Goal: Communication & Community: Share content

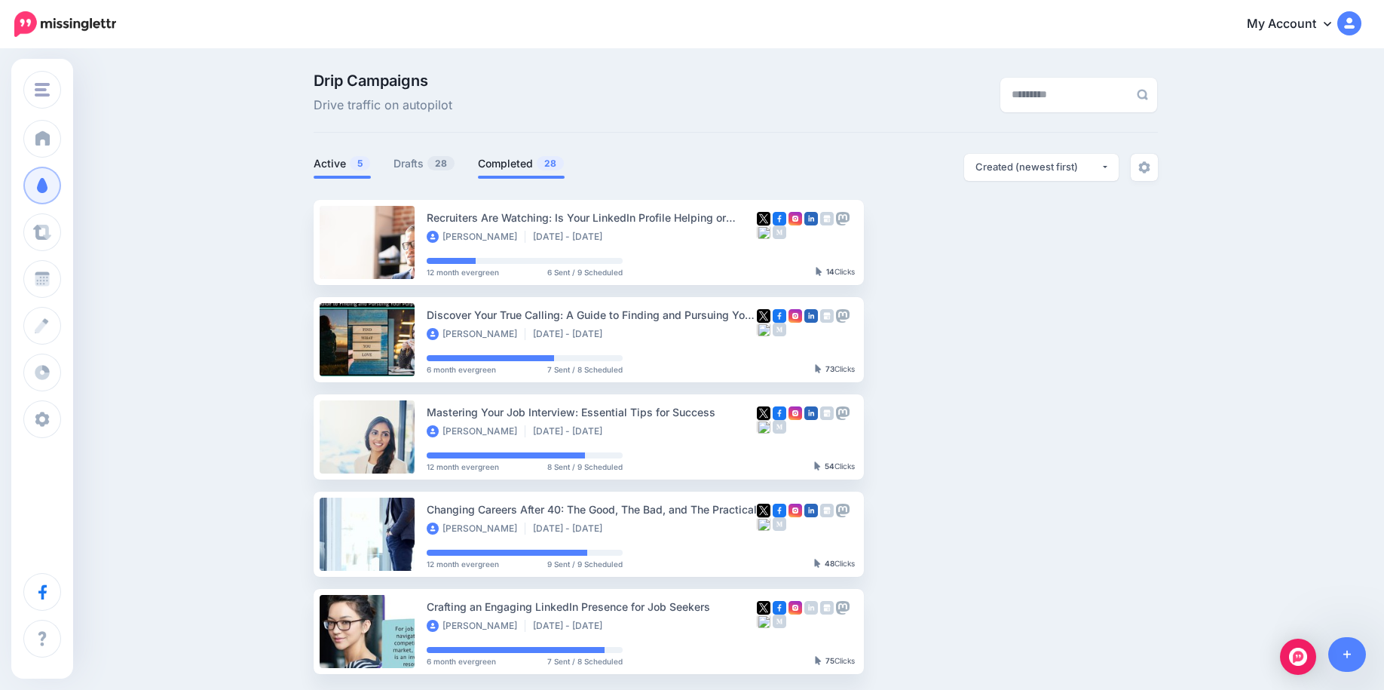
click at [509, 161] on link "Completed 28" at bounding box center [521, 164] width 87 height 18
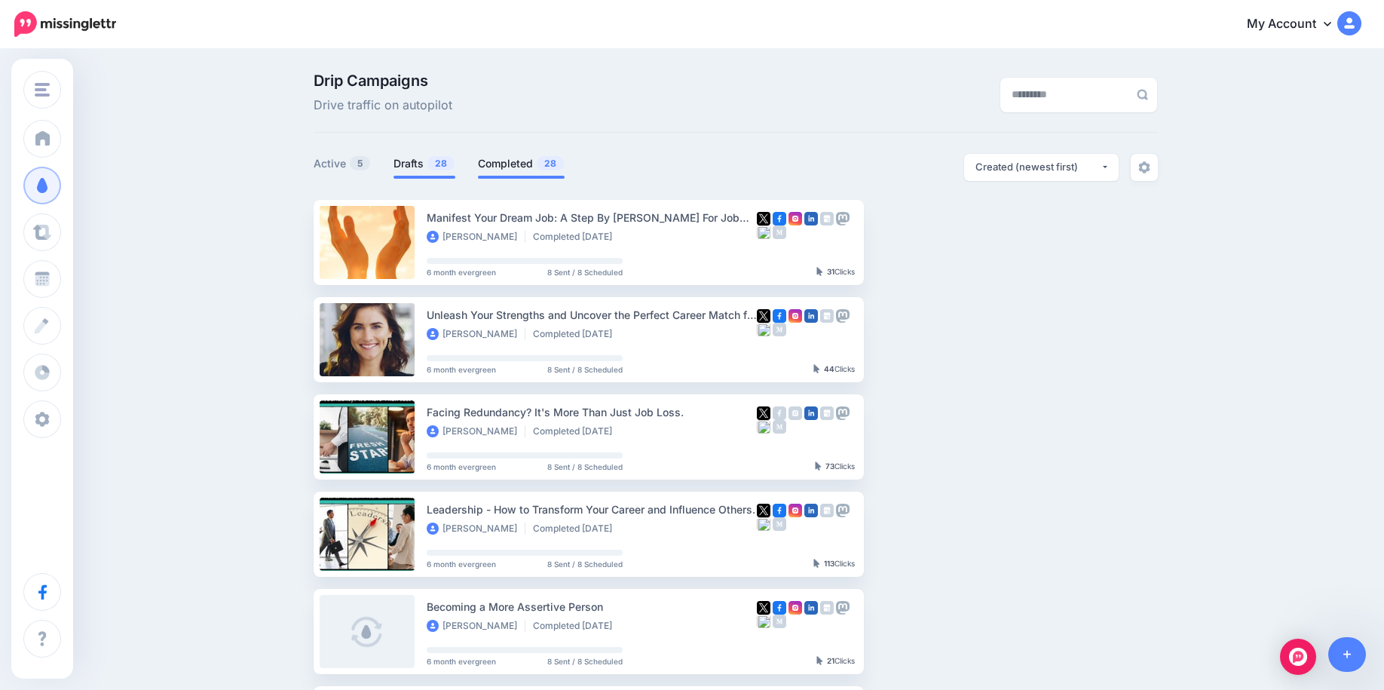
click at [423, 167] on link "Drafts 28" at bounding box center [425, 164] width 62 height 18
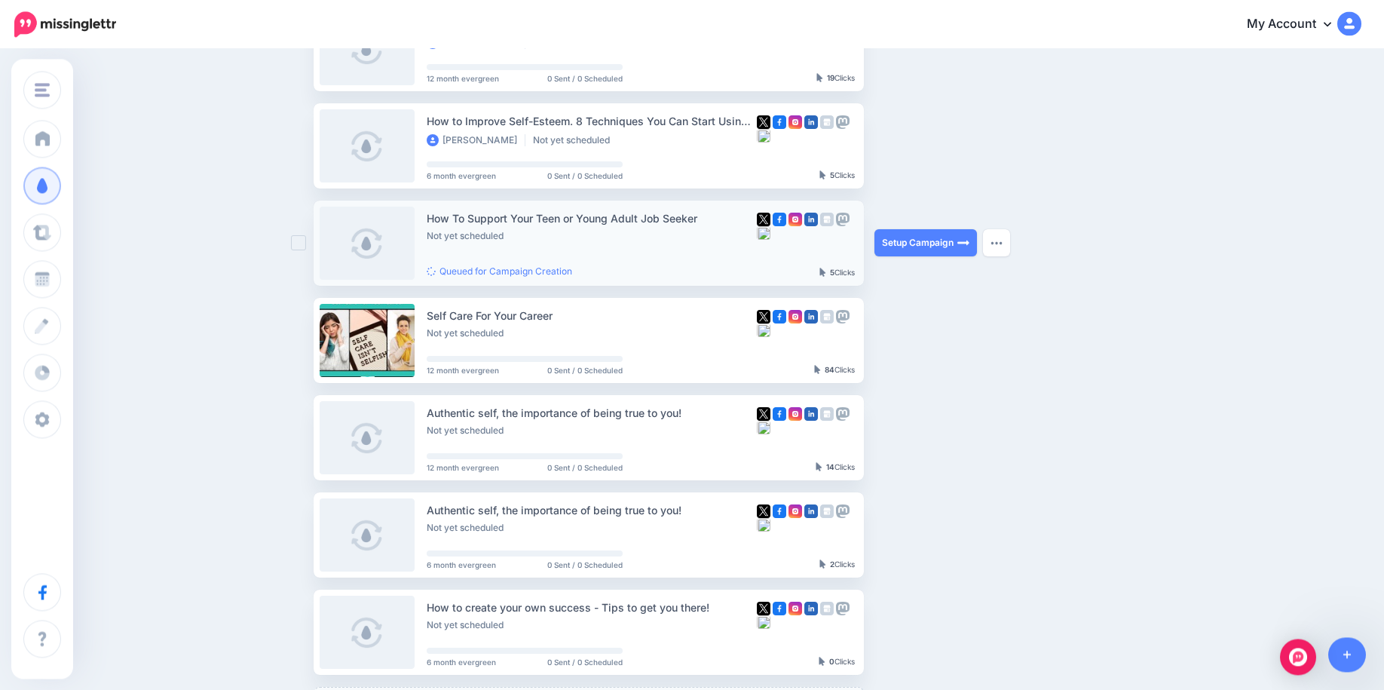
scroll to position [615, 0]
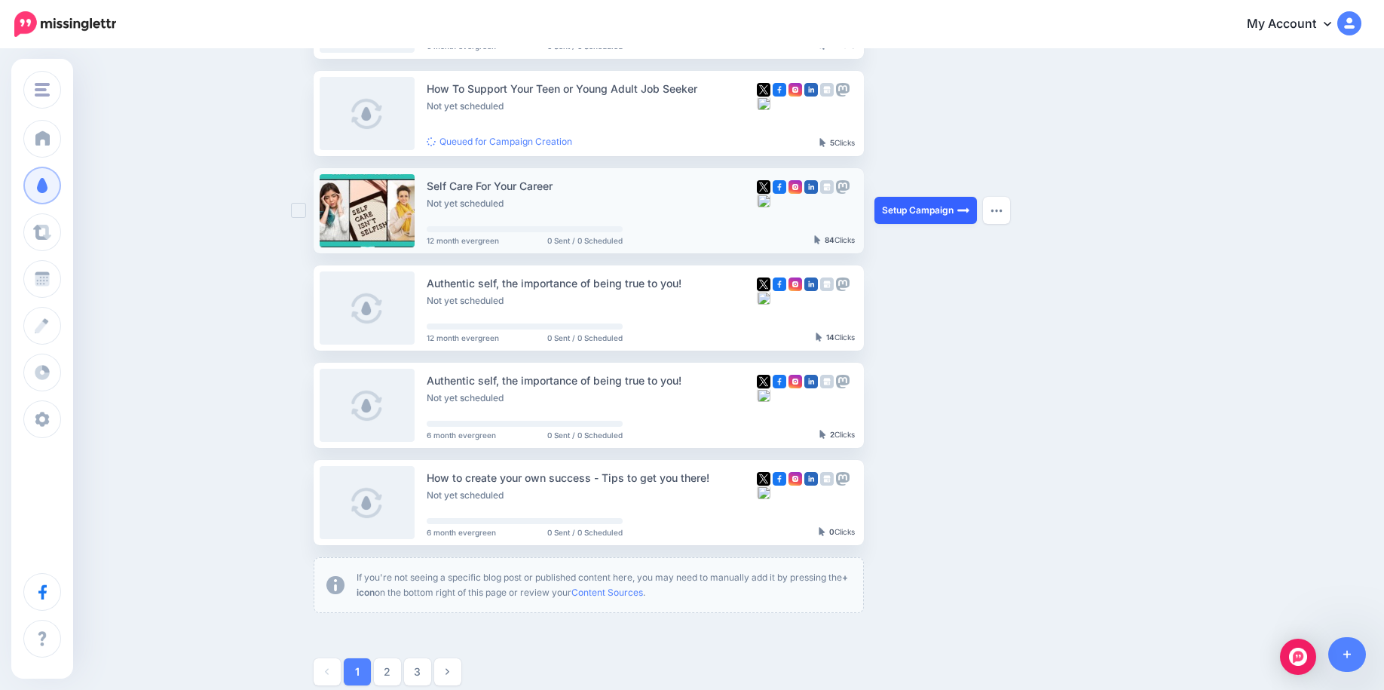
click at [936, 208] on link "Setup Campaign" at bounding box center [926, 210] width 103 height 27
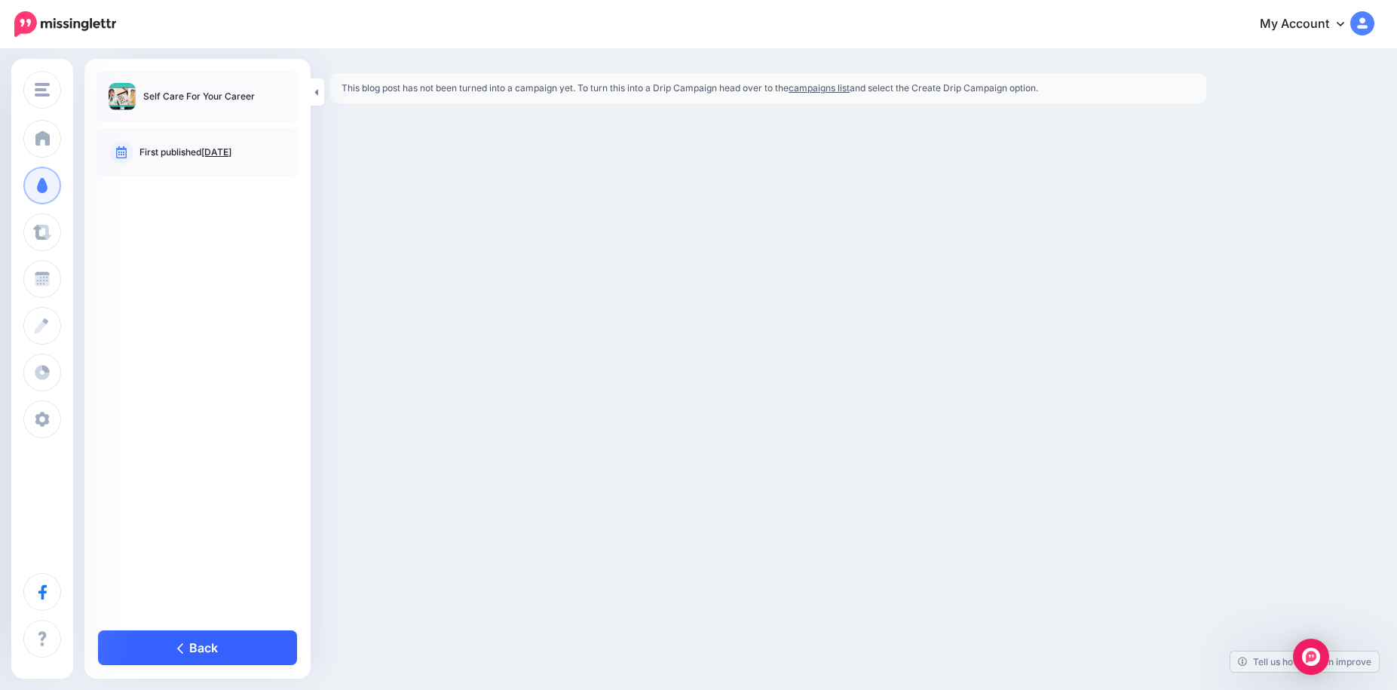
click at [156, 636] on link "Back" at bounding box center [197, 647] width 199 height 35
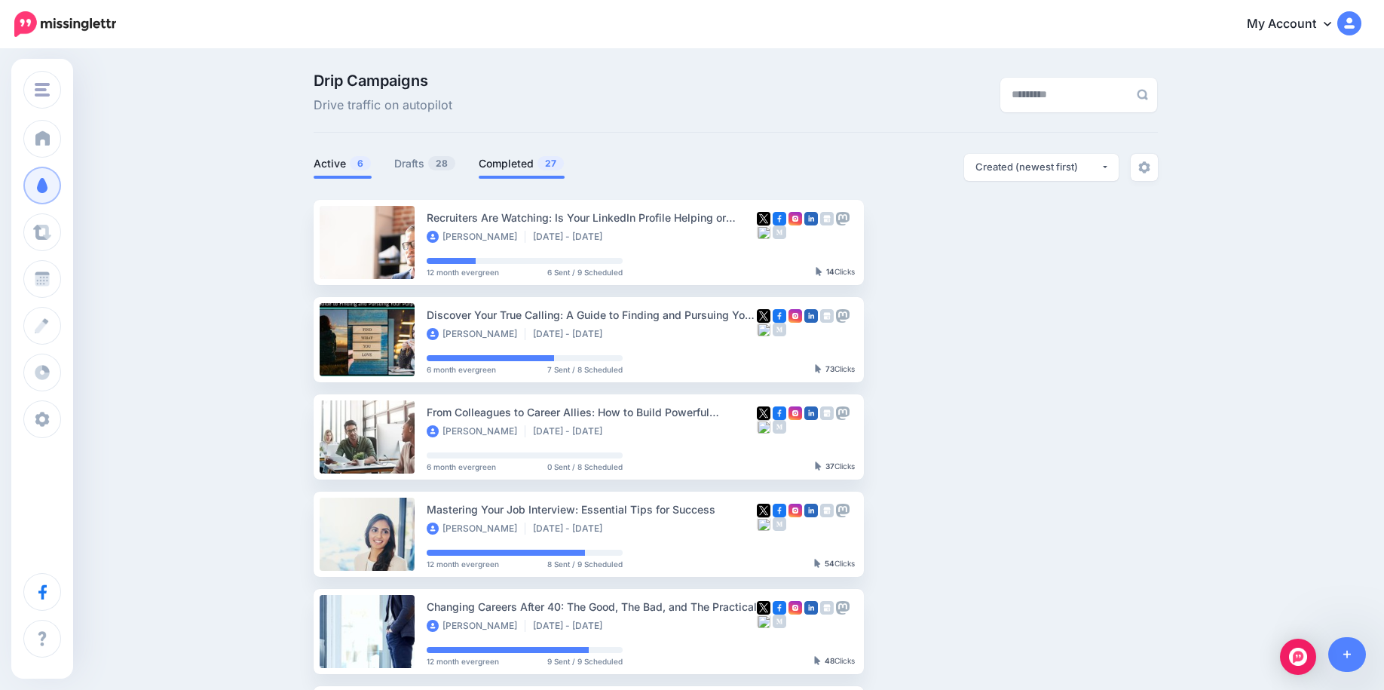
click at [511, 155] on li "Completed 27" at bounding box center [522, 166] width 86 height 25
click at [511, 163] on link "Completed 27" at bounding box center [522, 164] width 86 height 18
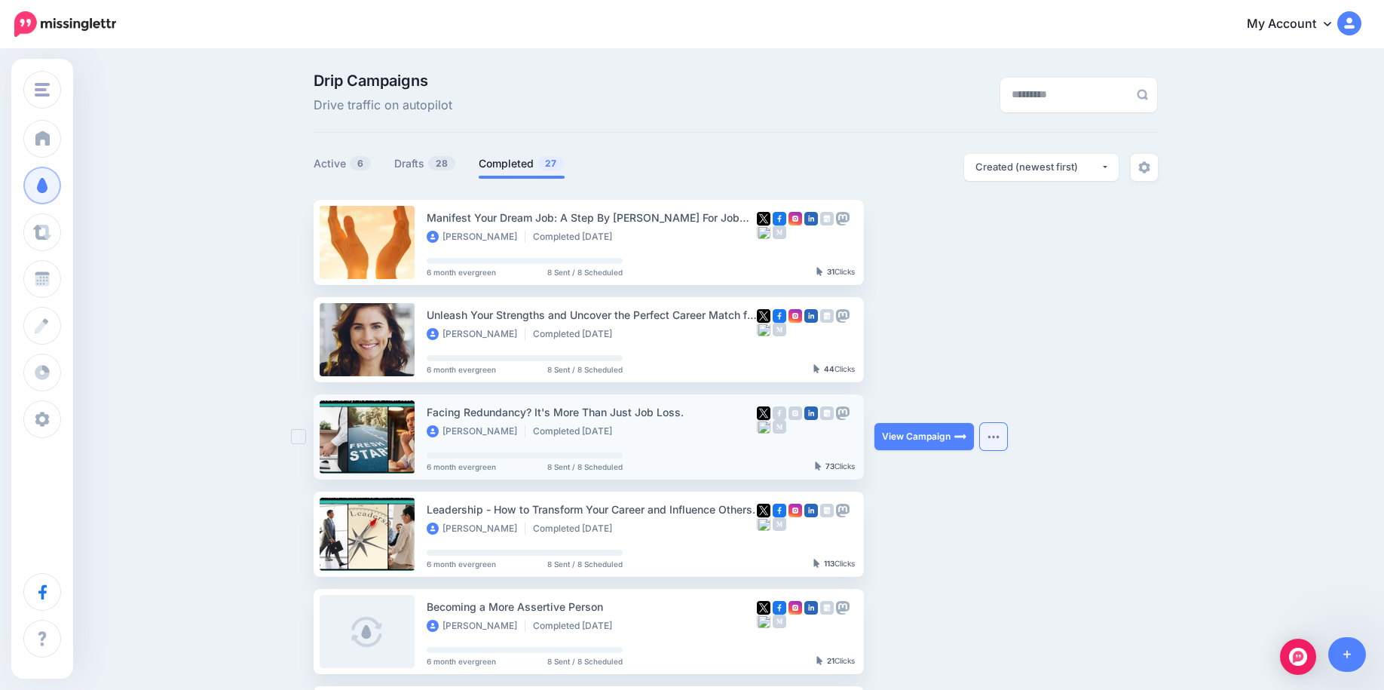
click at [1001, 440] on button "button" at bounding box center [993, 436] width 27 height 27
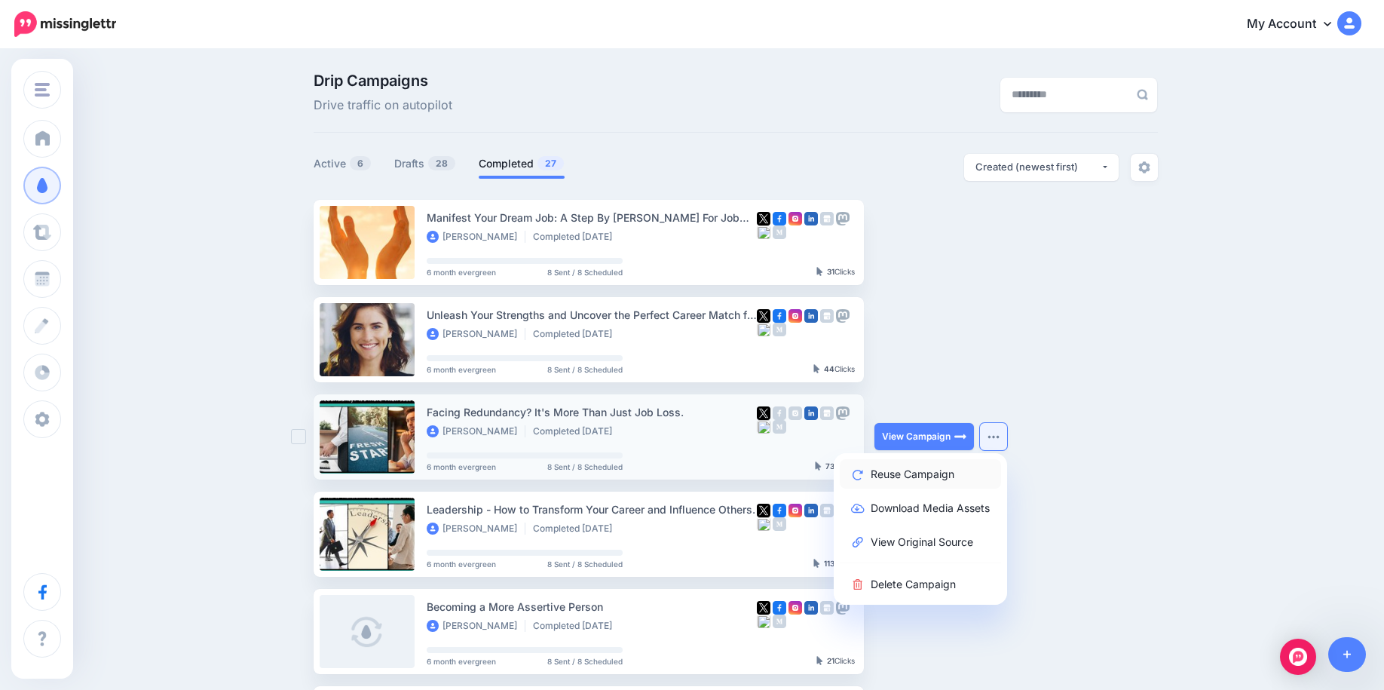
click at [979, 471] on link "Reuse Campaign" at bounding box center [920, 473] width 161 height 29
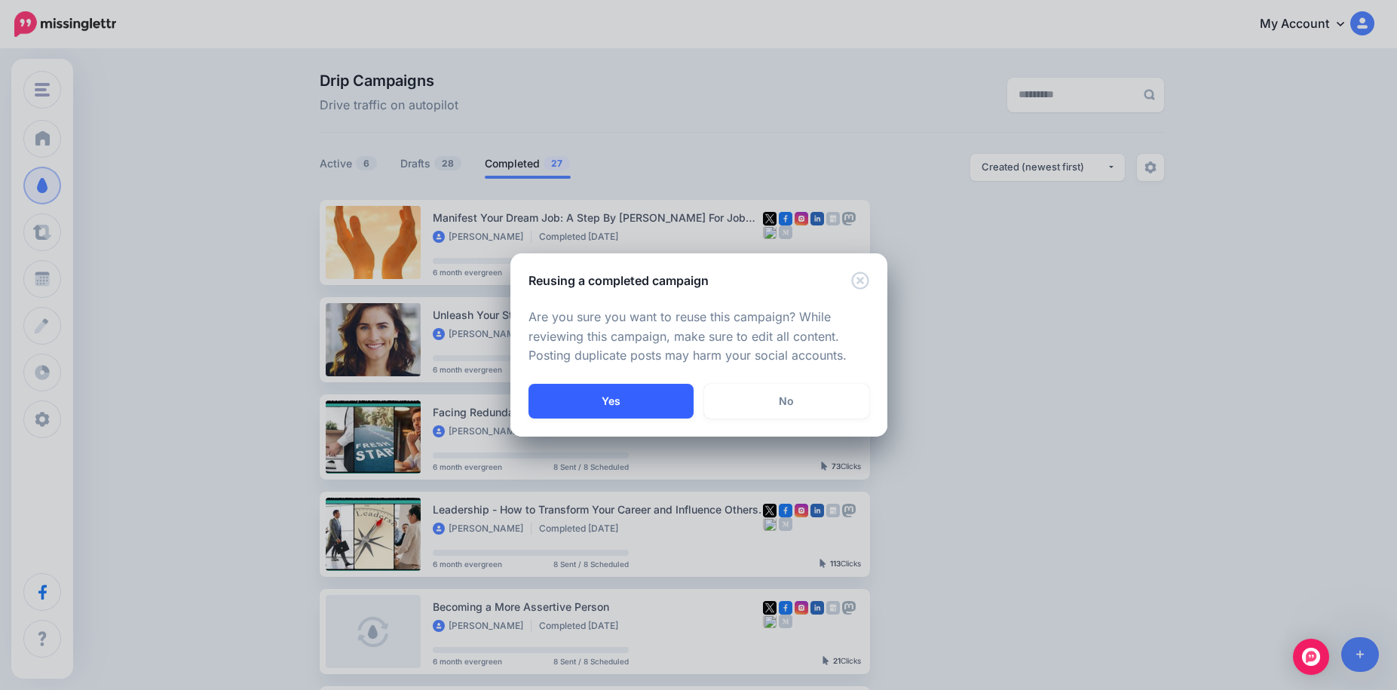
click at [618, 403] on button "Yes" at bounding box center [610, 401] width 165 height 35
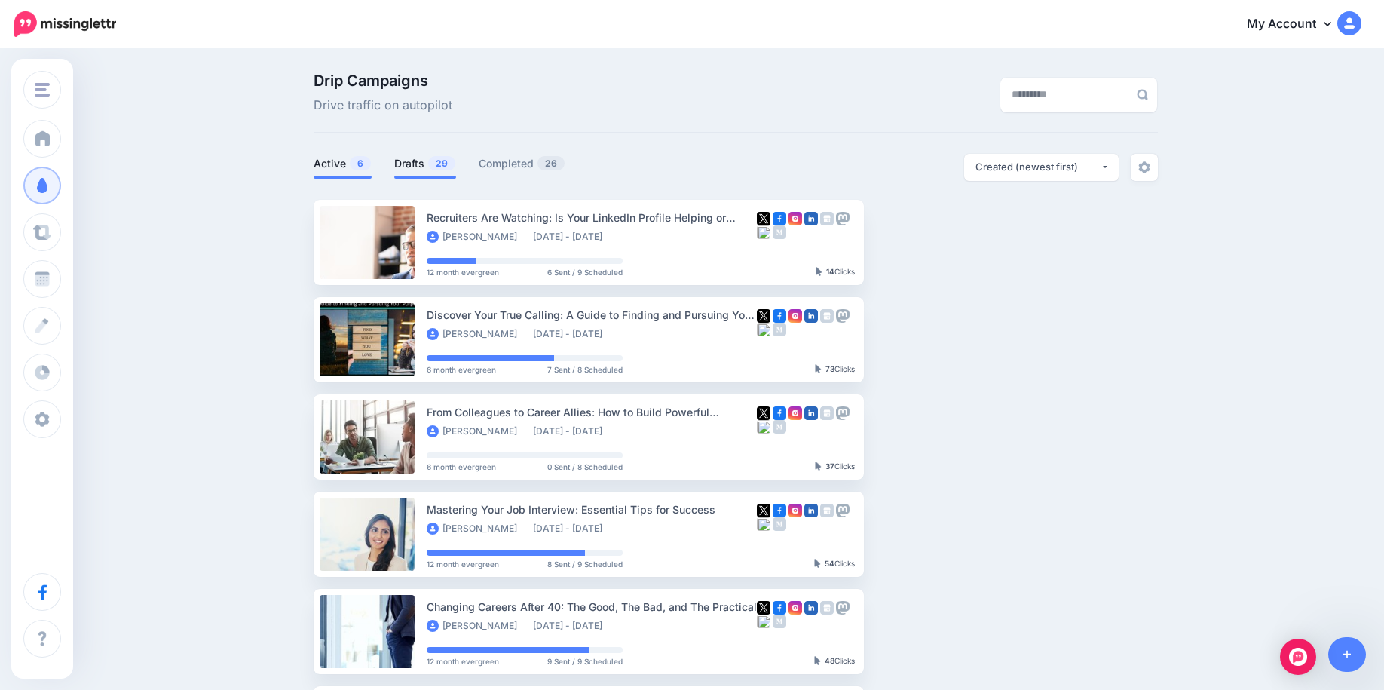
click at [419, 166] on link "Drafts 29" at bounding box center [425, 164] width 62 height 18
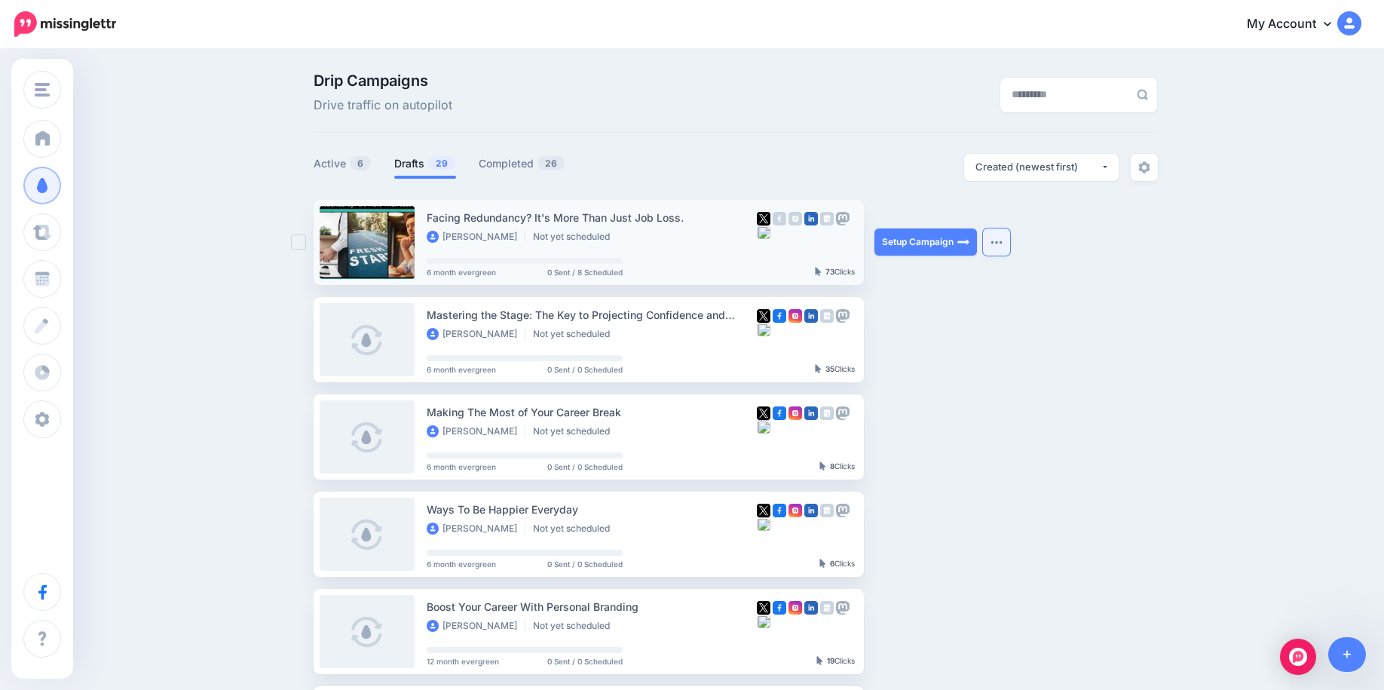
click at [1001, 244] on img "button" at bounding box center [997, 242] width 12 height 5
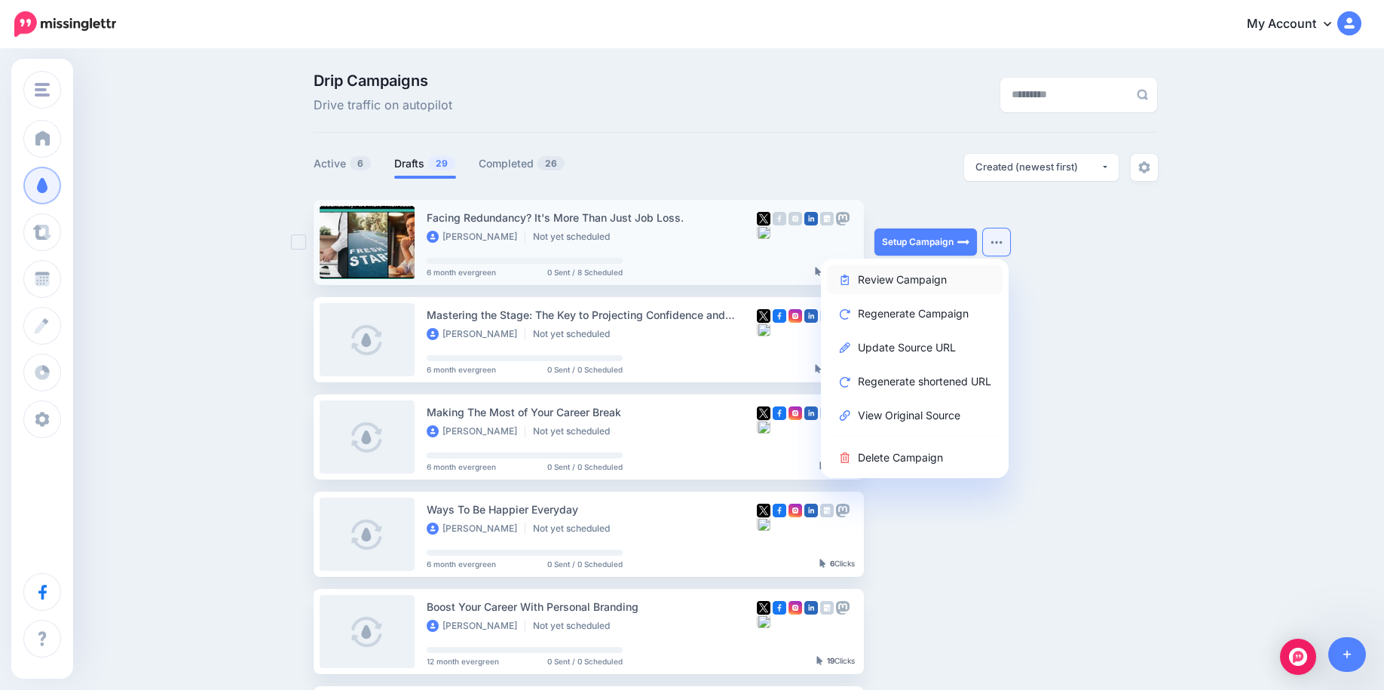
click at [943, 282] on link "Review Campaign" at bounding box center [915, 279] width 176 height 29
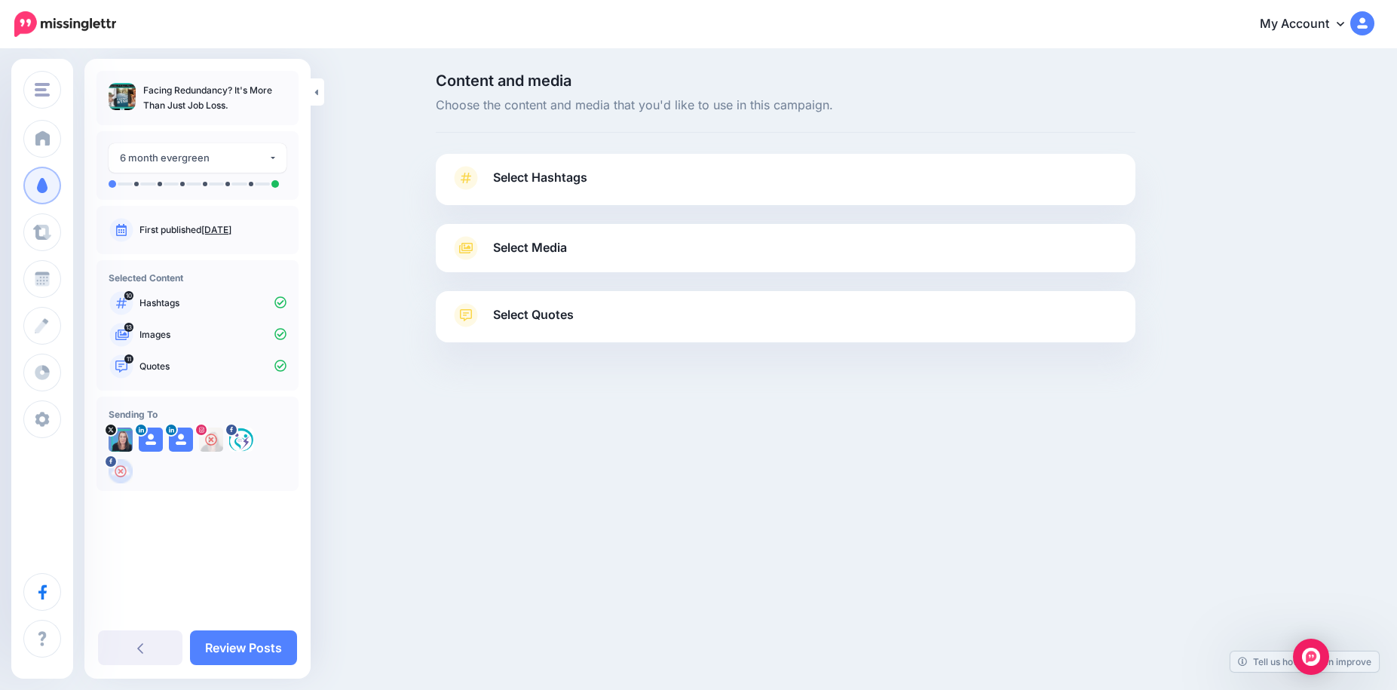
click at [480, 180] on span at bounding box center [466, 178] width 30 height 24
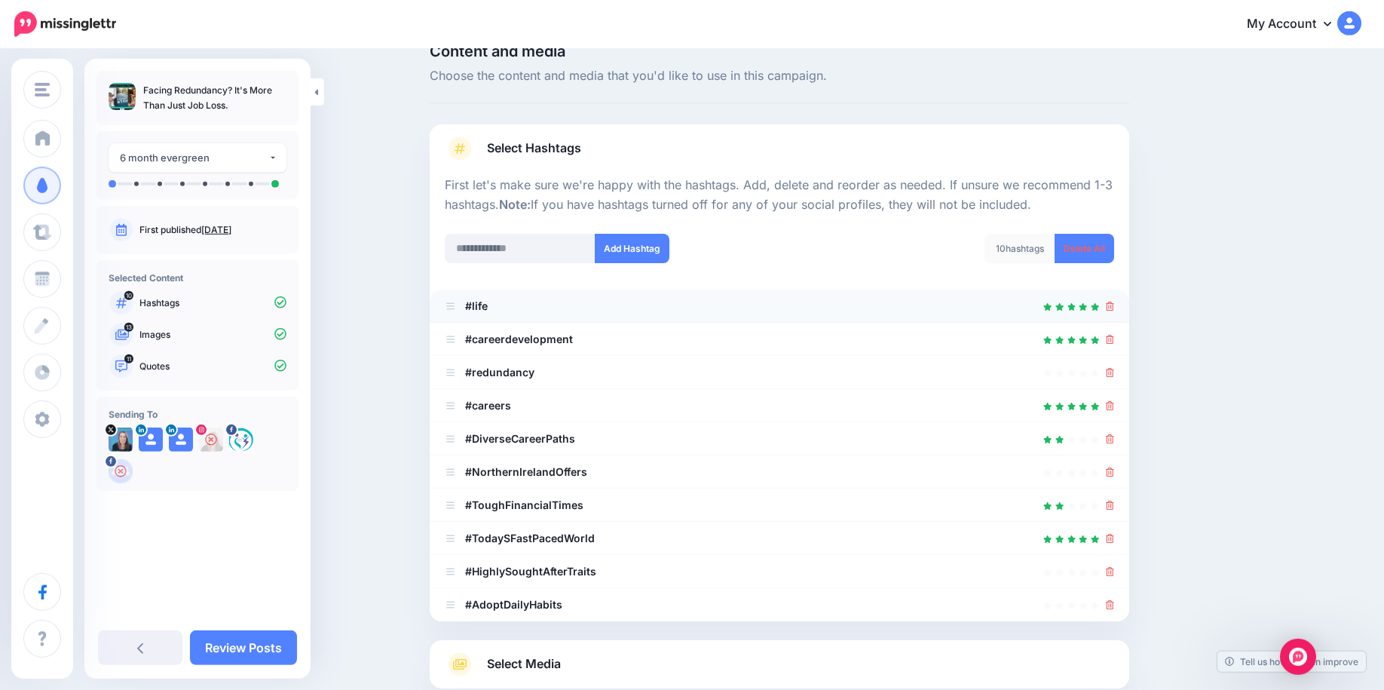
scroll to position [196, 0]
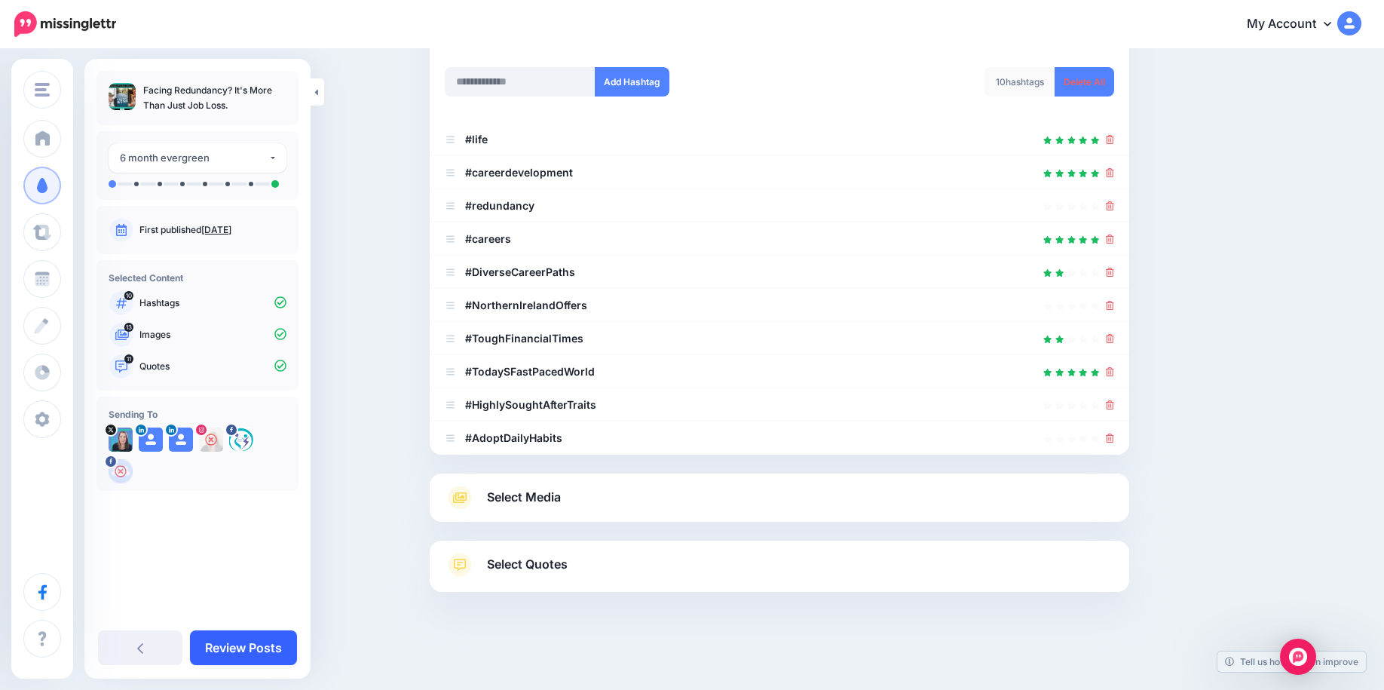
click at [254, 654] on link "Review Posts" at bounding box center [243, 647] width 107 height 35
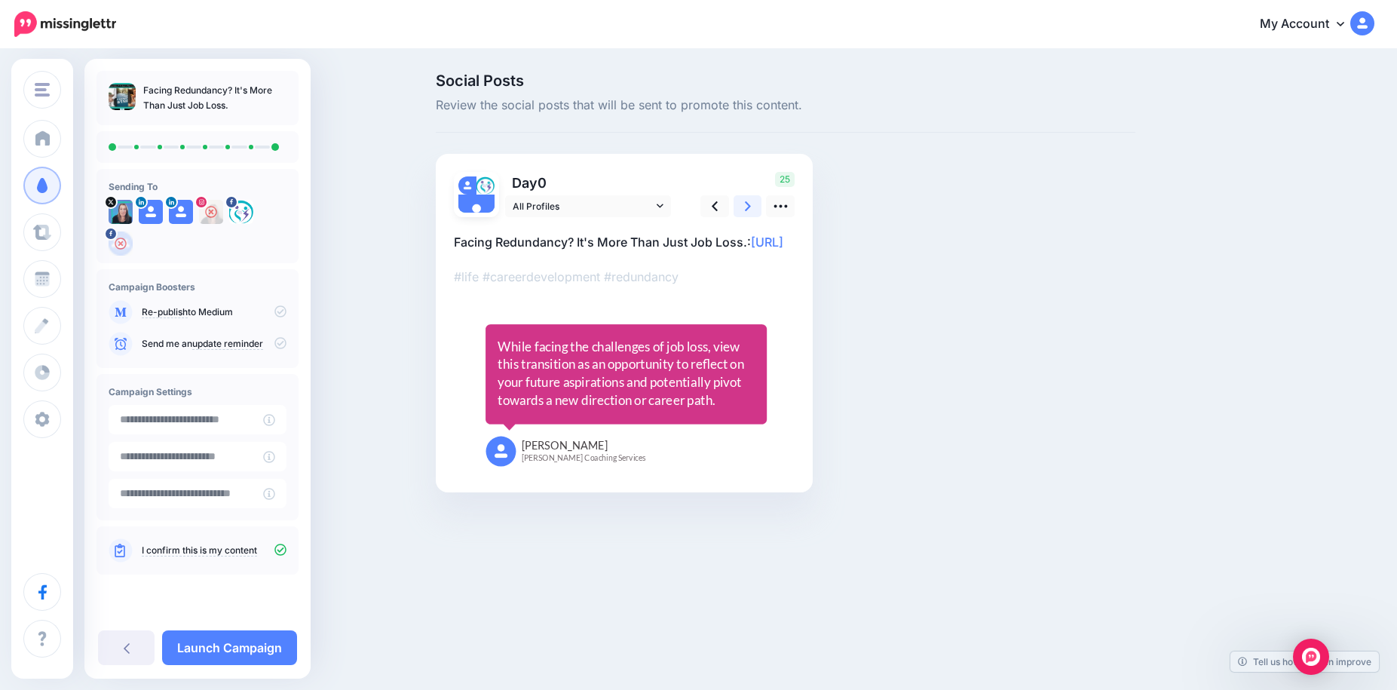
click at [748, 200] on icon at bounding box center [748, 206] width 6 height 16
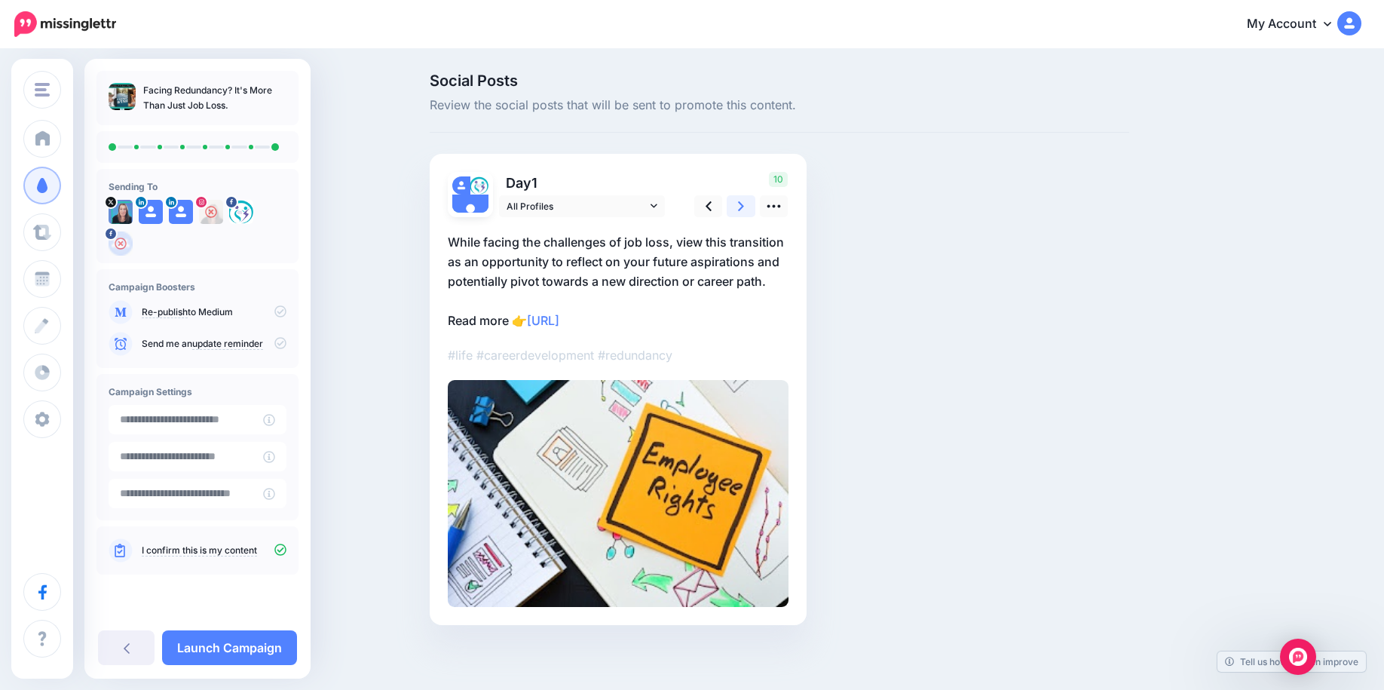
click at [744, 200] on icon at bounding box center [741, 206] width 6 height 16
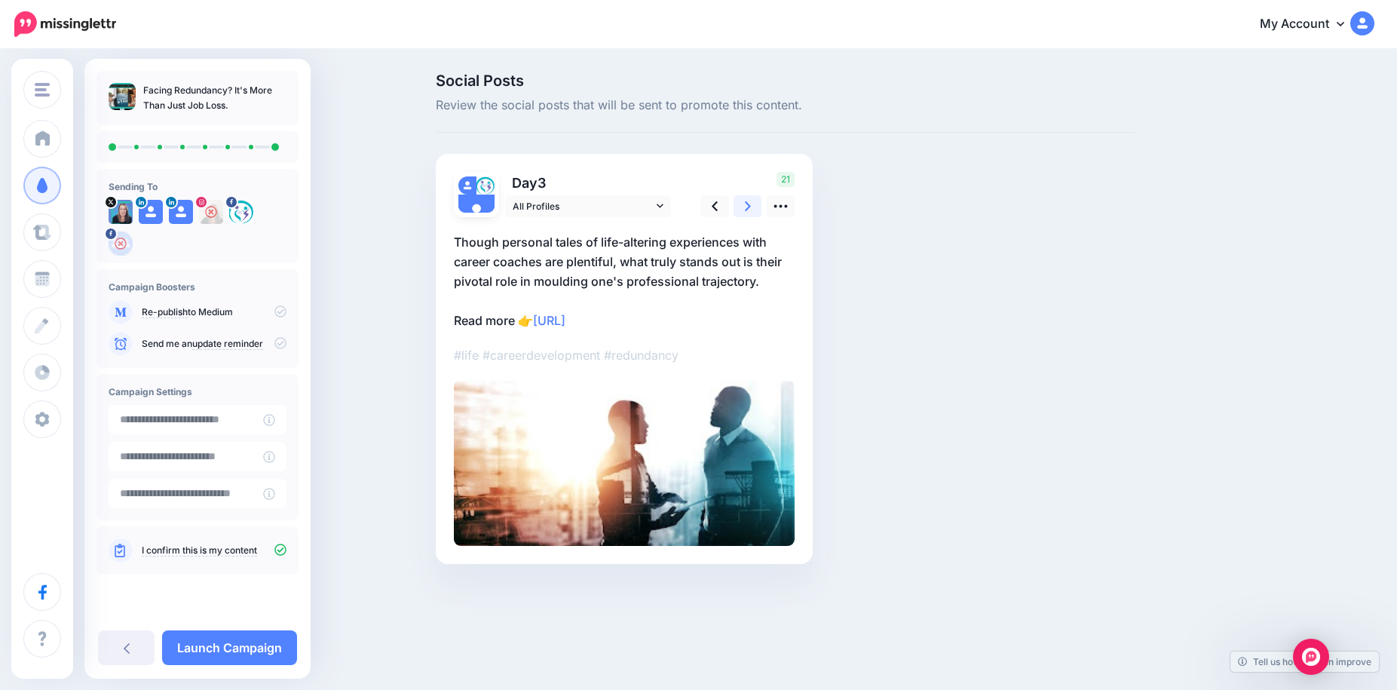
click at [748, 200] on icon at bounding box center [748, 206] width 6 height 16
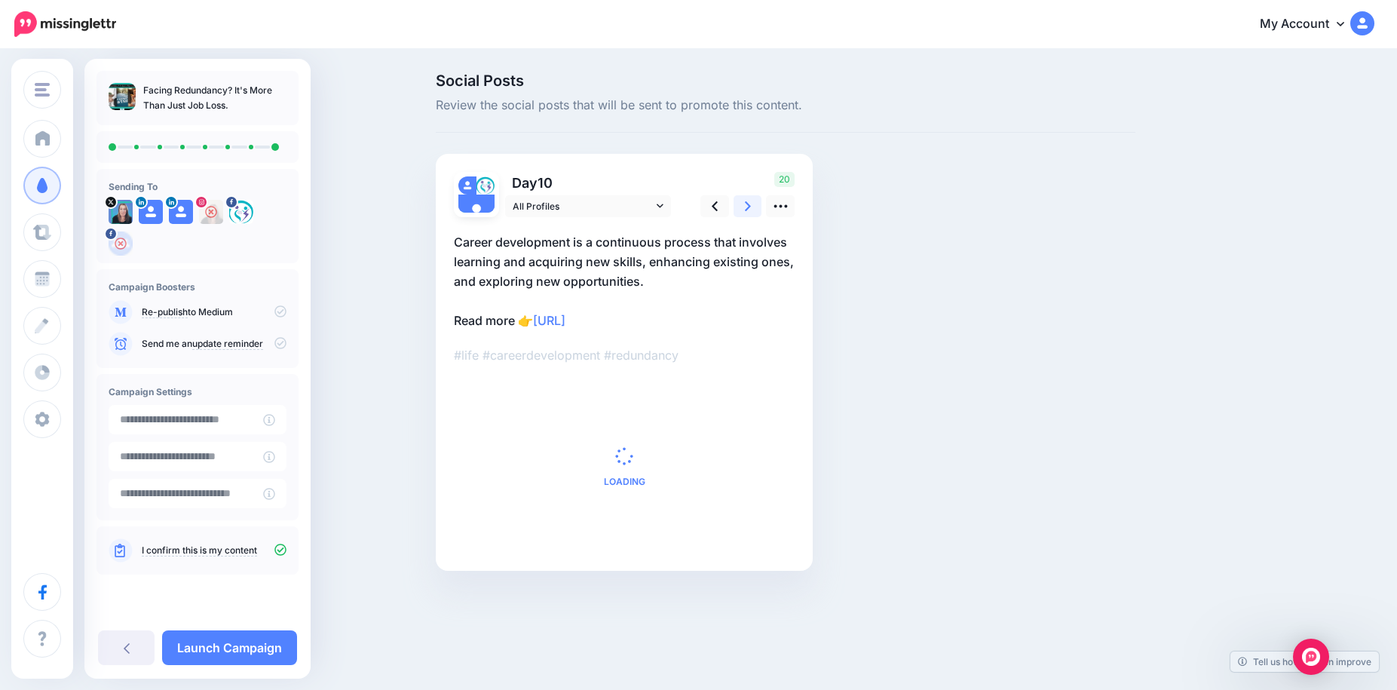
click at [748, 200] on icon at bounding box center [748, 206] width 6 height 16
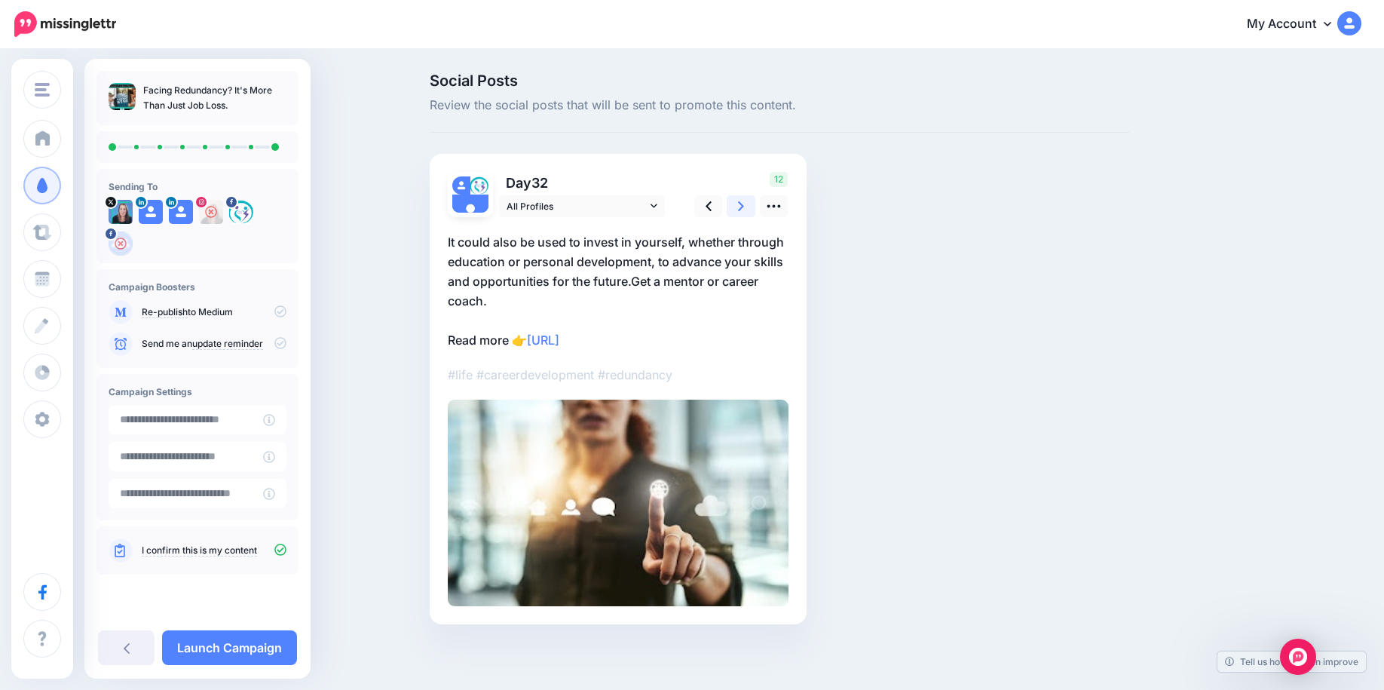
click at [744, 200] on icon at bounding box center [741, 206] width 6 height 16
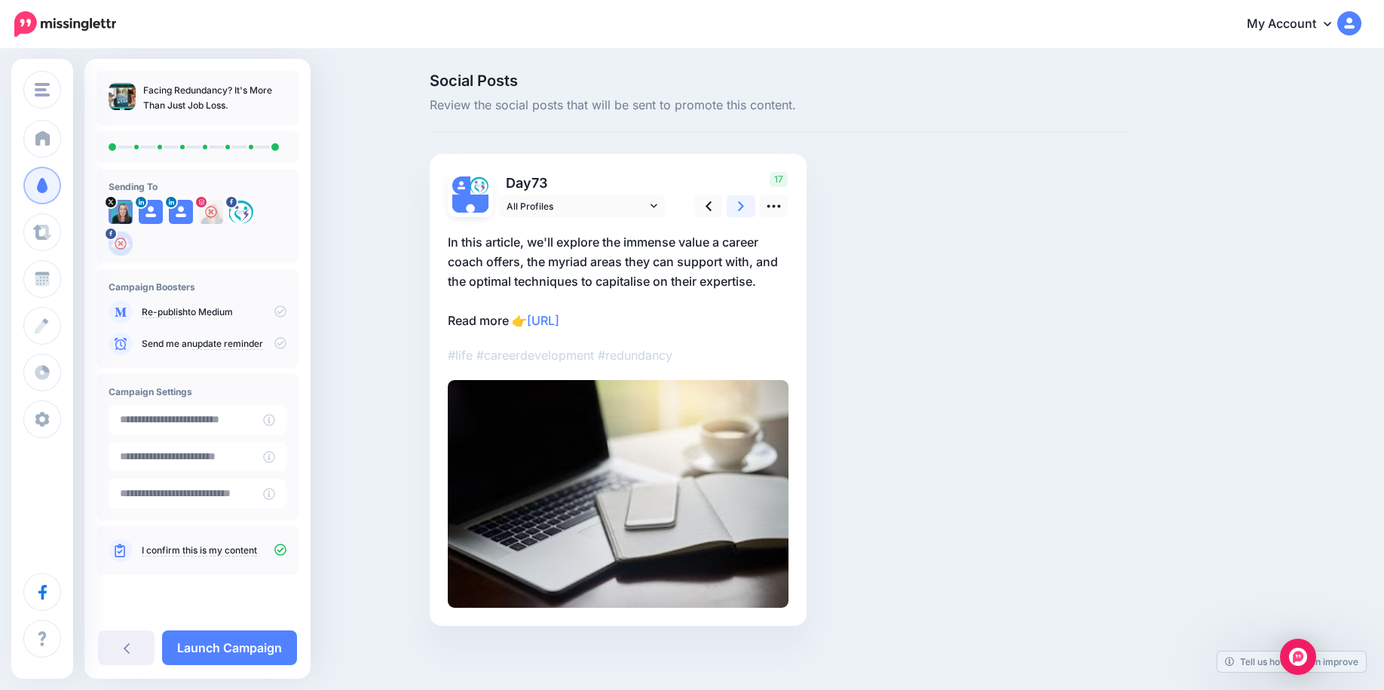
click at [744, 201] on icon at bounding box center [741, 206] width 6 height 16
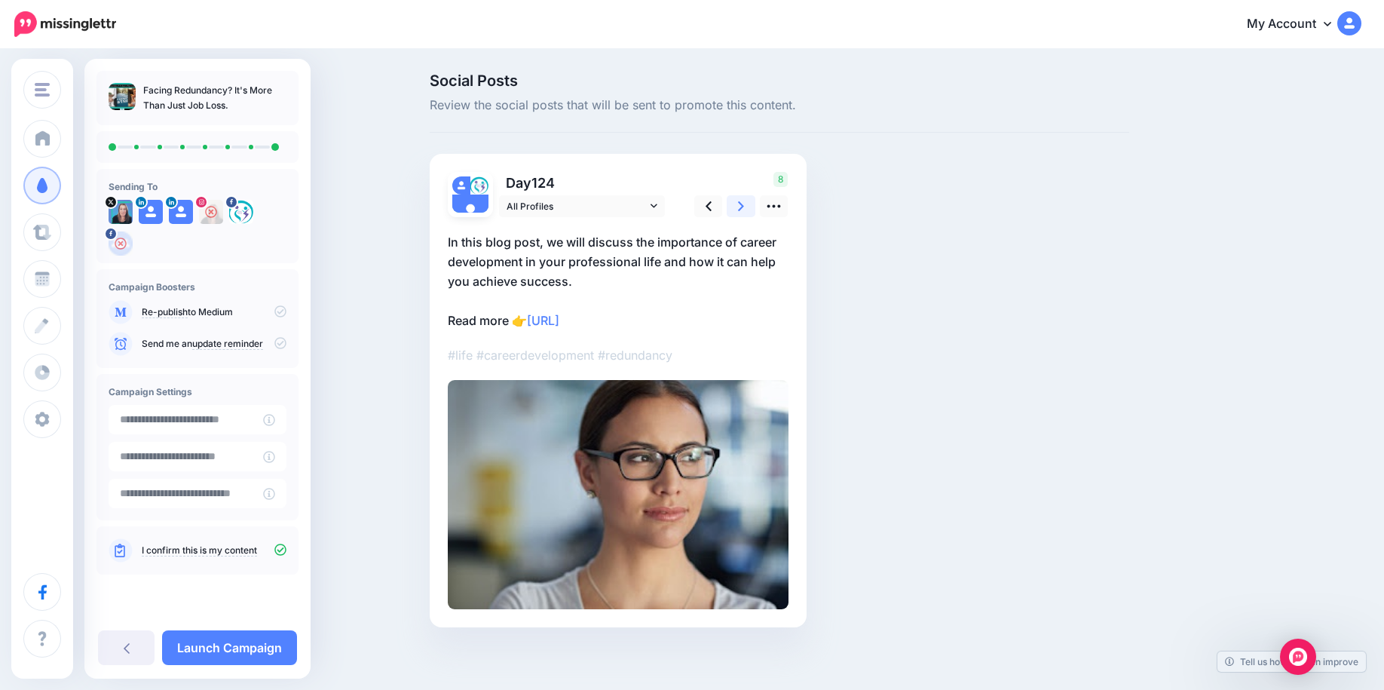
click at [744, 201] on icon at bounding box center [741, 206] width 6 height 16
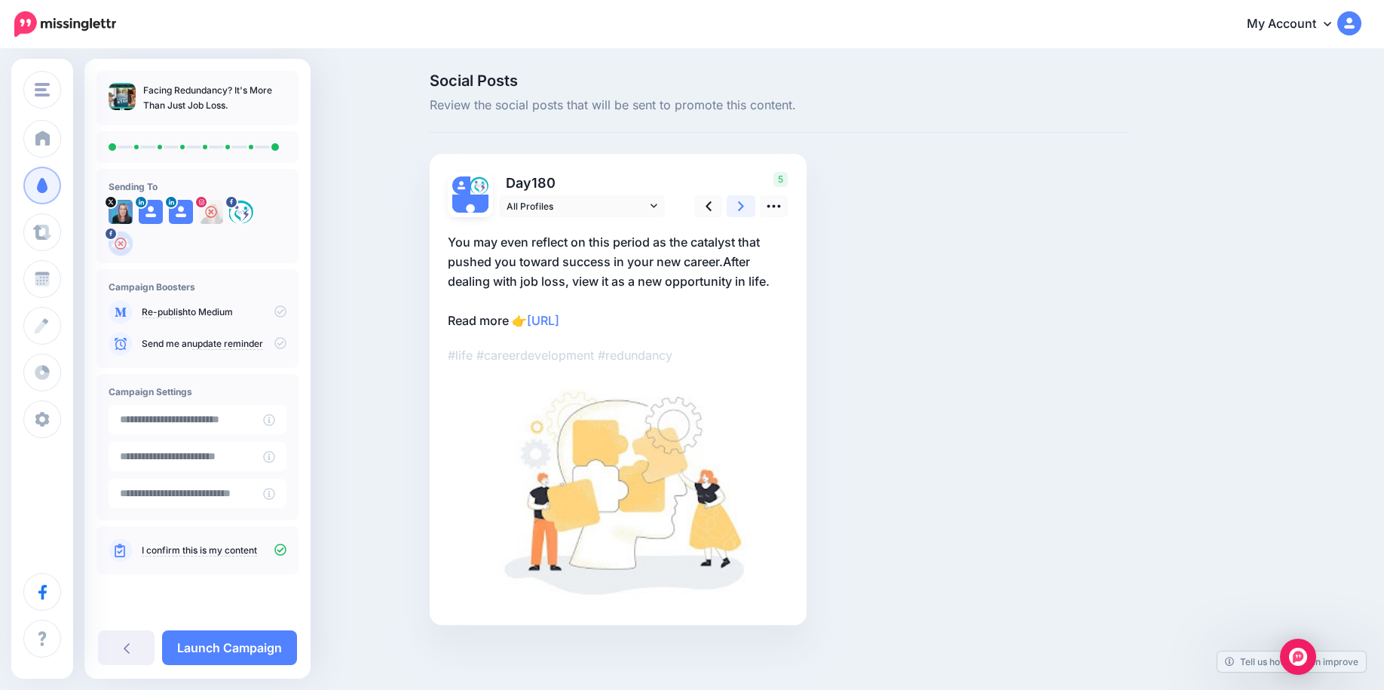
click at [744, 204] on icon at bounding box center [741, 206] width 6 height 16
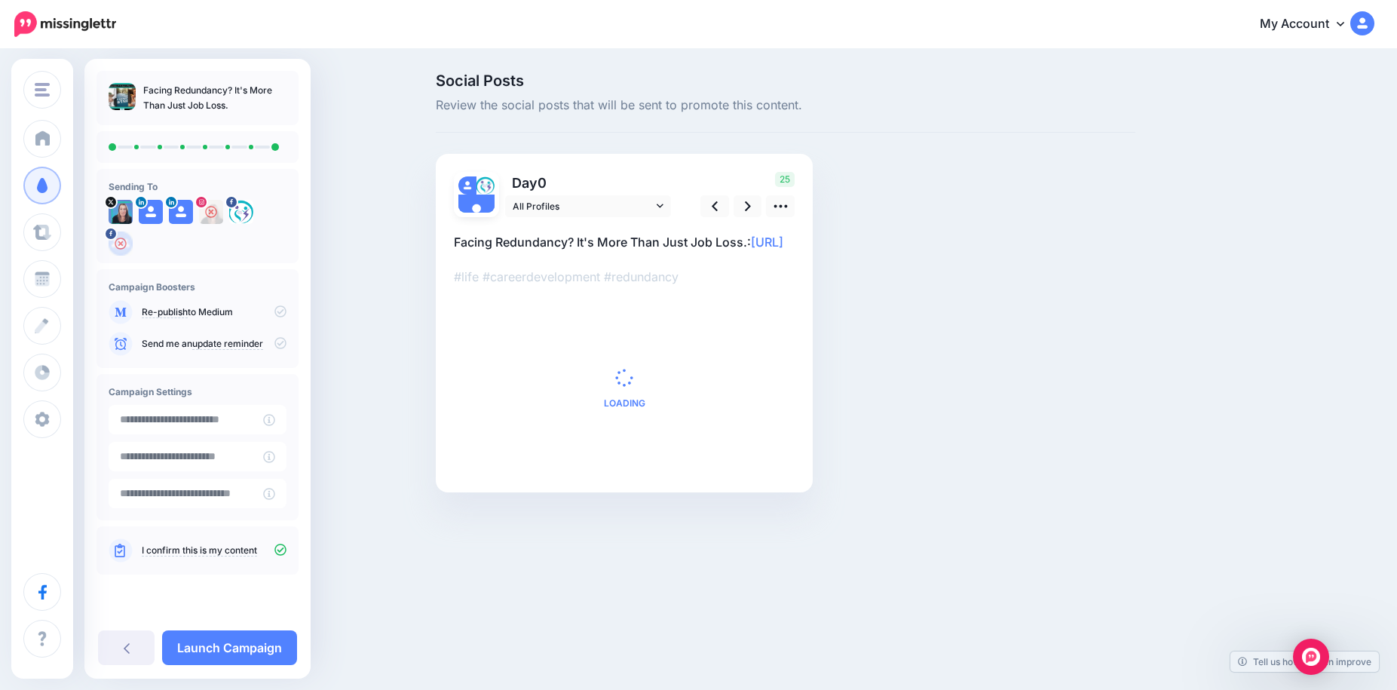
click at [963, 271] on div "Social Posts Review the social posts that will be sent to promote this content.…" at bounding box center [785, 305] width 722 height 464
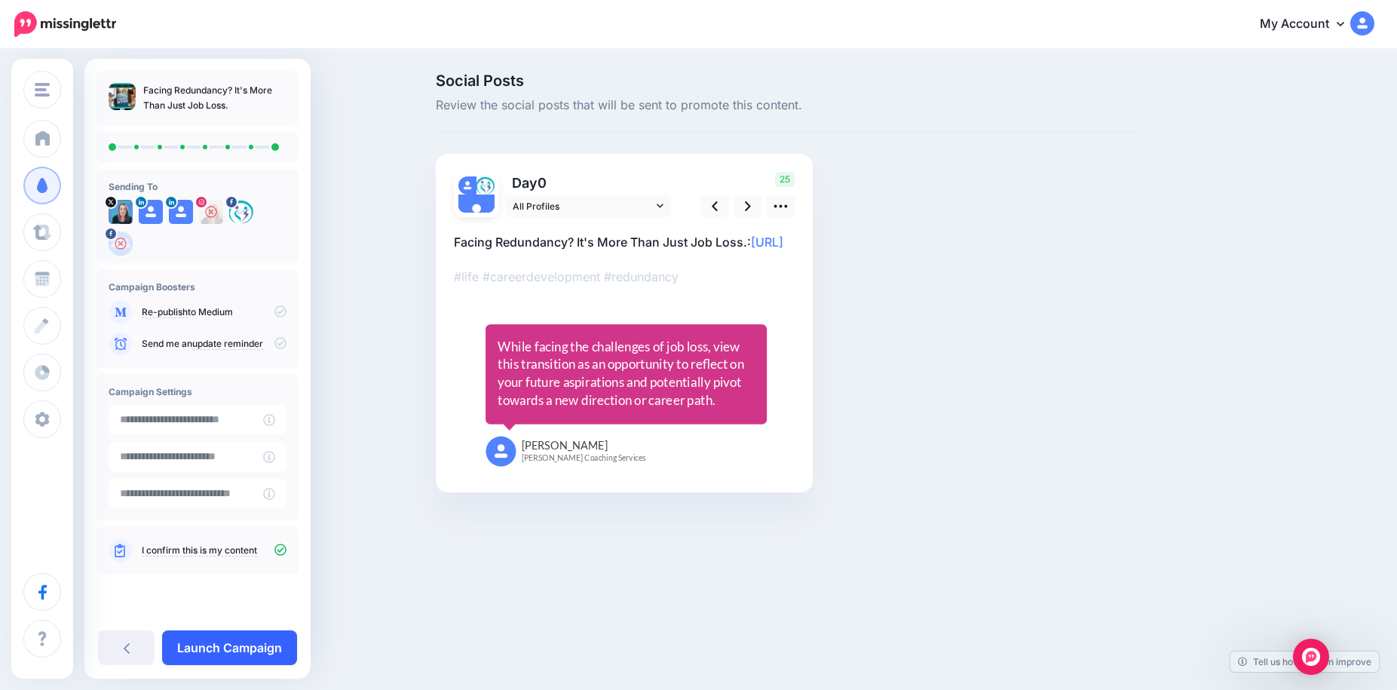
click at [244, 653] on link "Launch Campaign" at bounding box center [229, 647] width 135 height 35
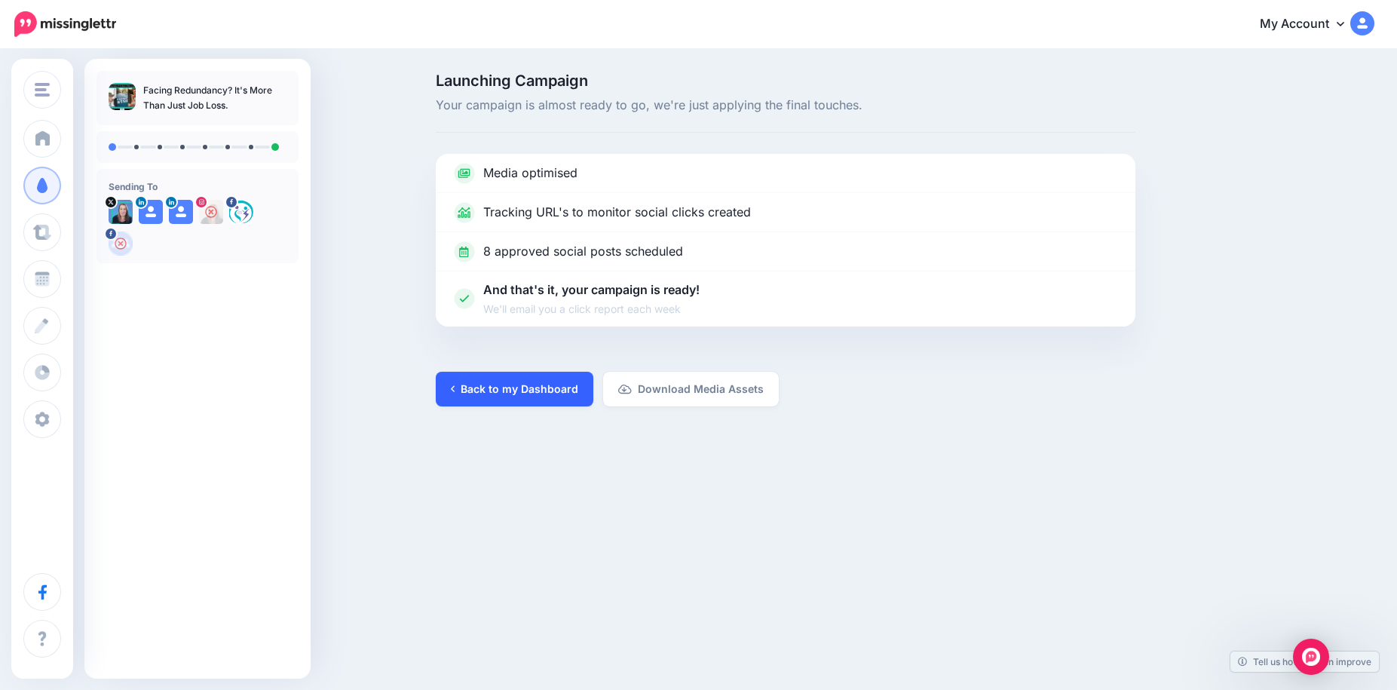
click at [487, 391] on link "Back to my Dashboard" at bounding box center [515, 389] width 158 height 35
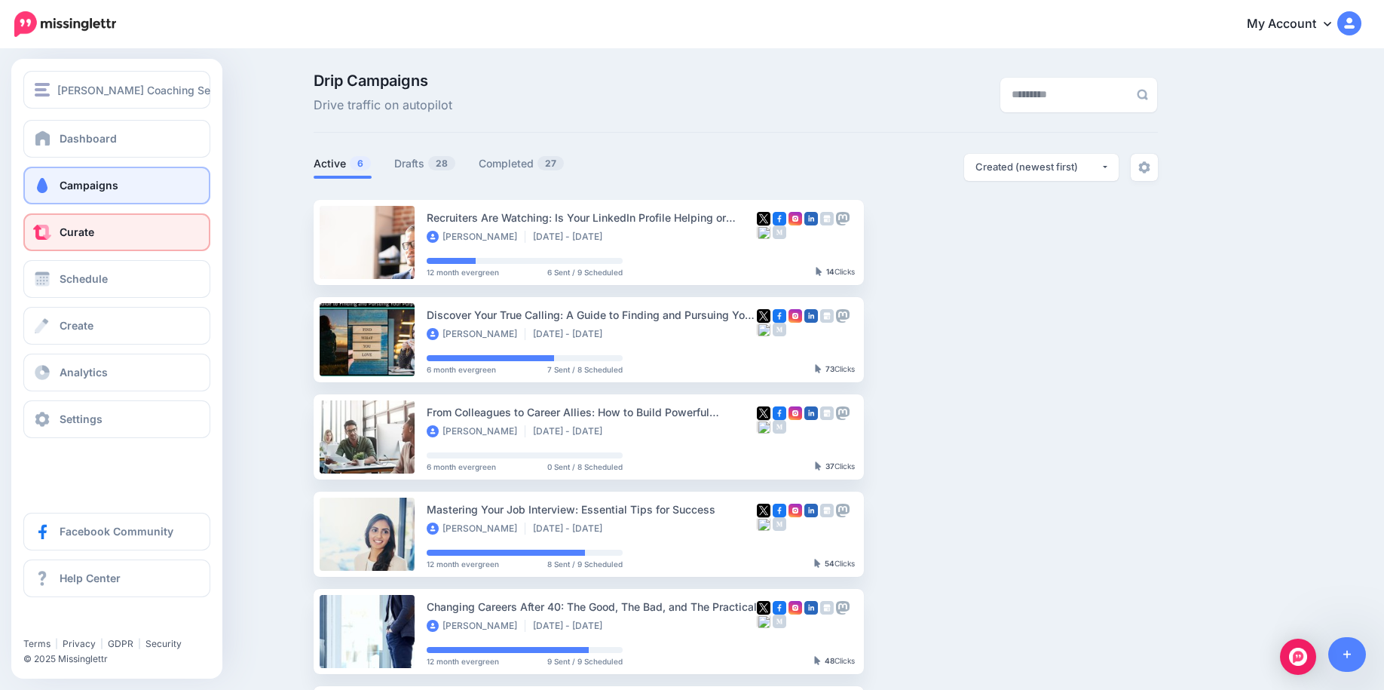
click at [84, 237] on span "Curate" at bounding box center [77, 231] width 35 height 13
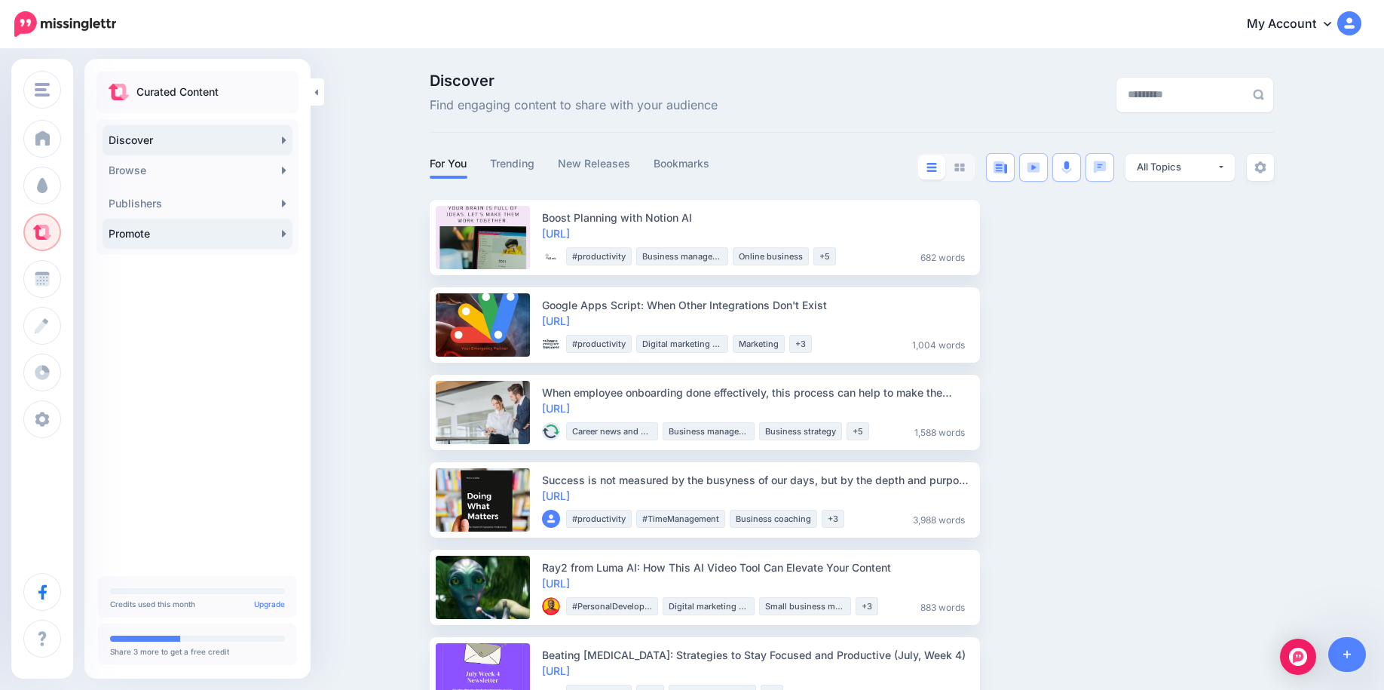
click at [136, 240] on link "Promote" at bounding box center [198, 234] width 190 height 30
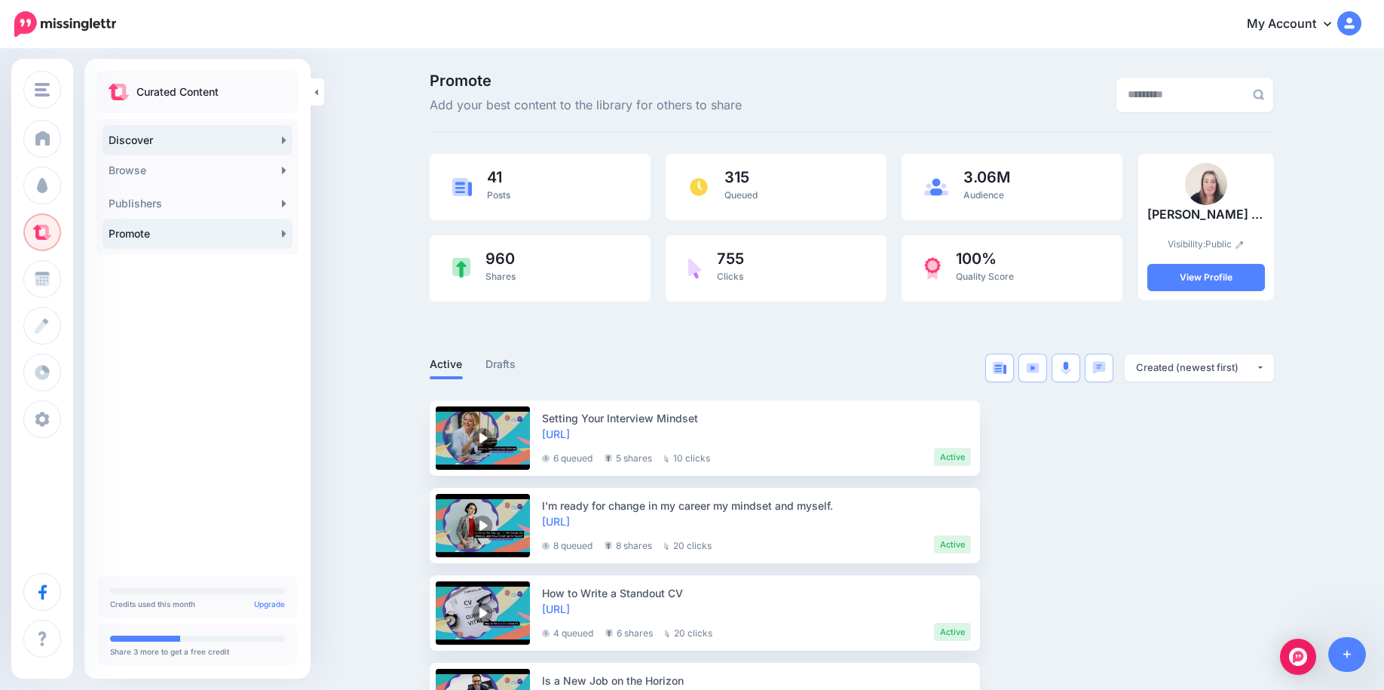
click at [174, 146] on link "Discover" at bounding box center [198, 140] width 190 height 30
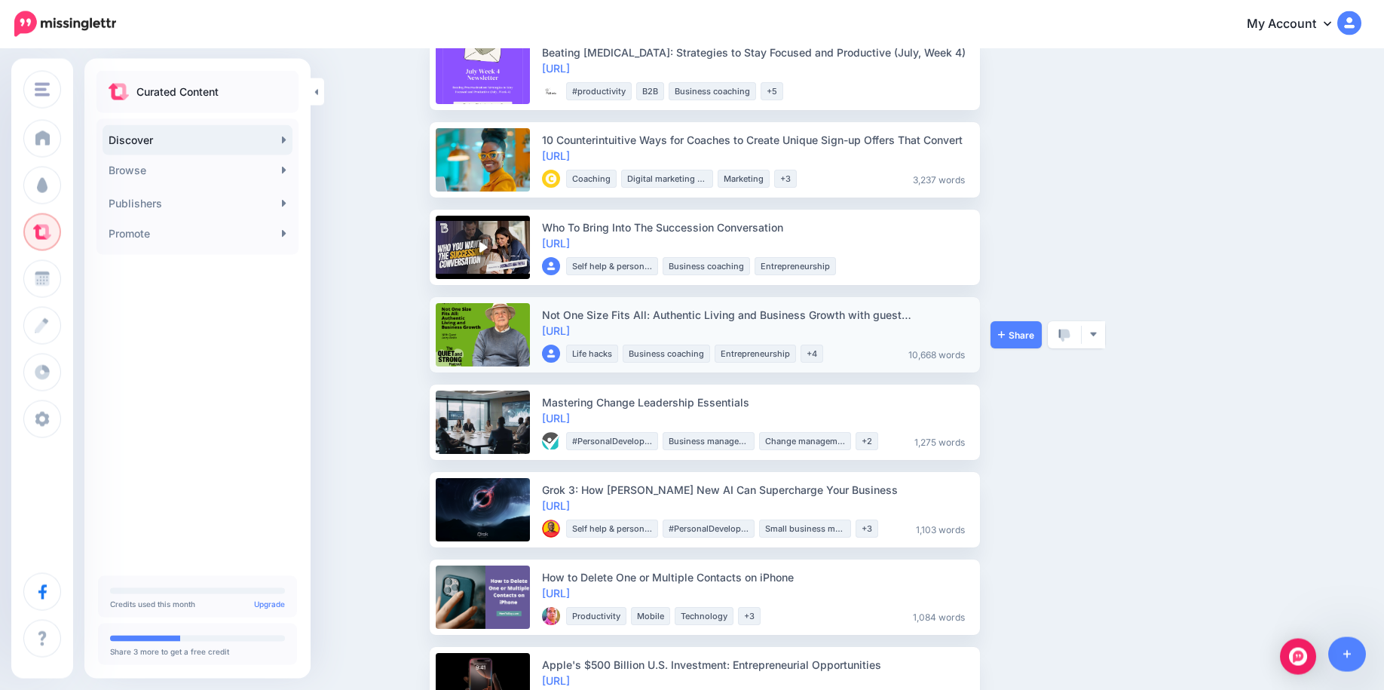
scroll to position [692, 0]
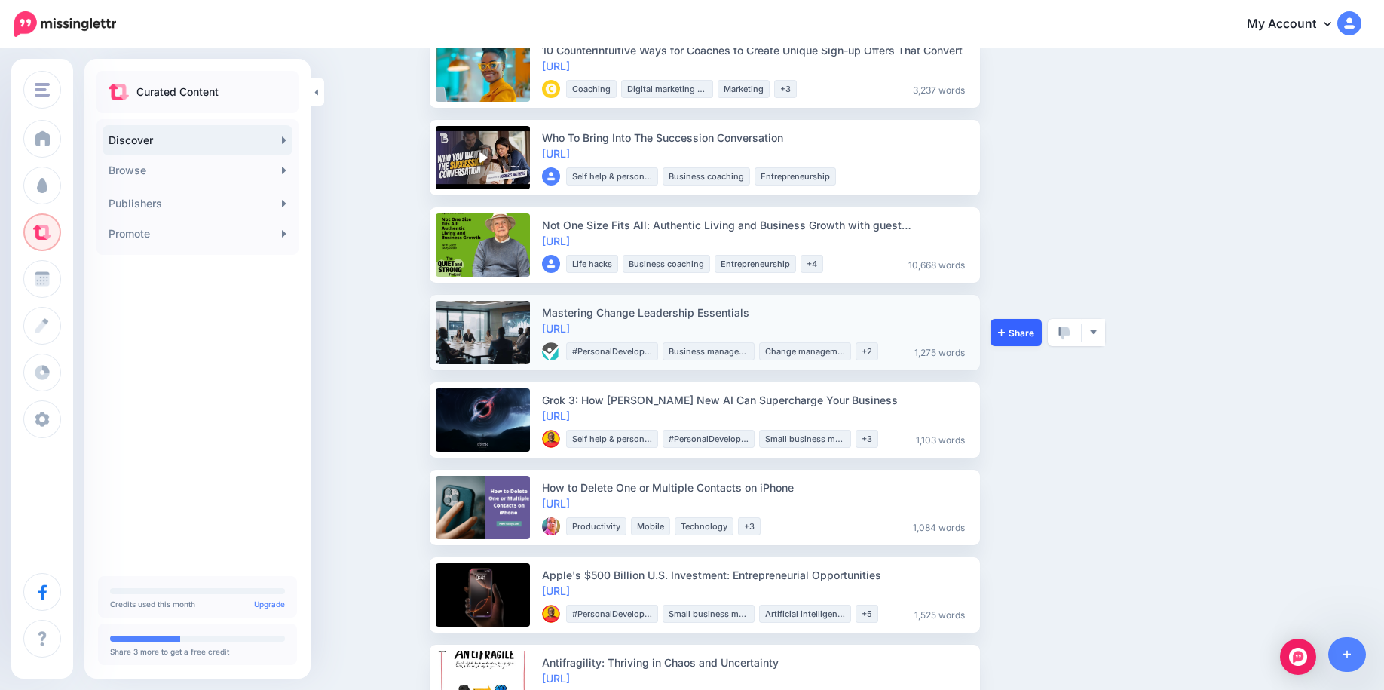
click at [1019, 339] on link "Share" at bounding box center [1016, 332] width 51 height 27
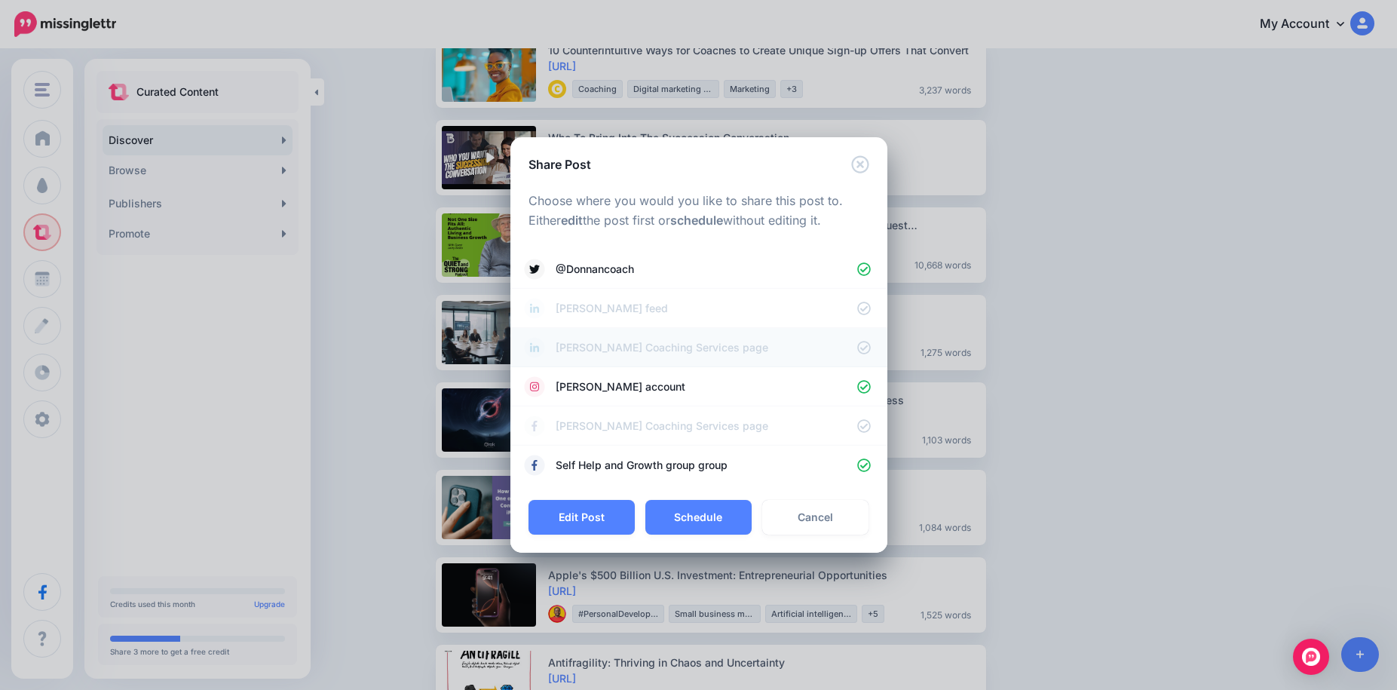
click at [606, 348] on span "[PERSON_NAME] Coaching Services page" at bounding box center [707, 348] width 302 height 18
click at [568, 390] on span "[PERSON_NAME] account" at bounding box center [707, 387] width 302 height 18
click at [586, 424] on span "[PERSON_NAME] Coaching Services page" at bounding box center [707, 426] width 302 height 18
click at [628, 466] on span "Self Help and Growth group group" at bounding box center [707, 465] width 302 height 18
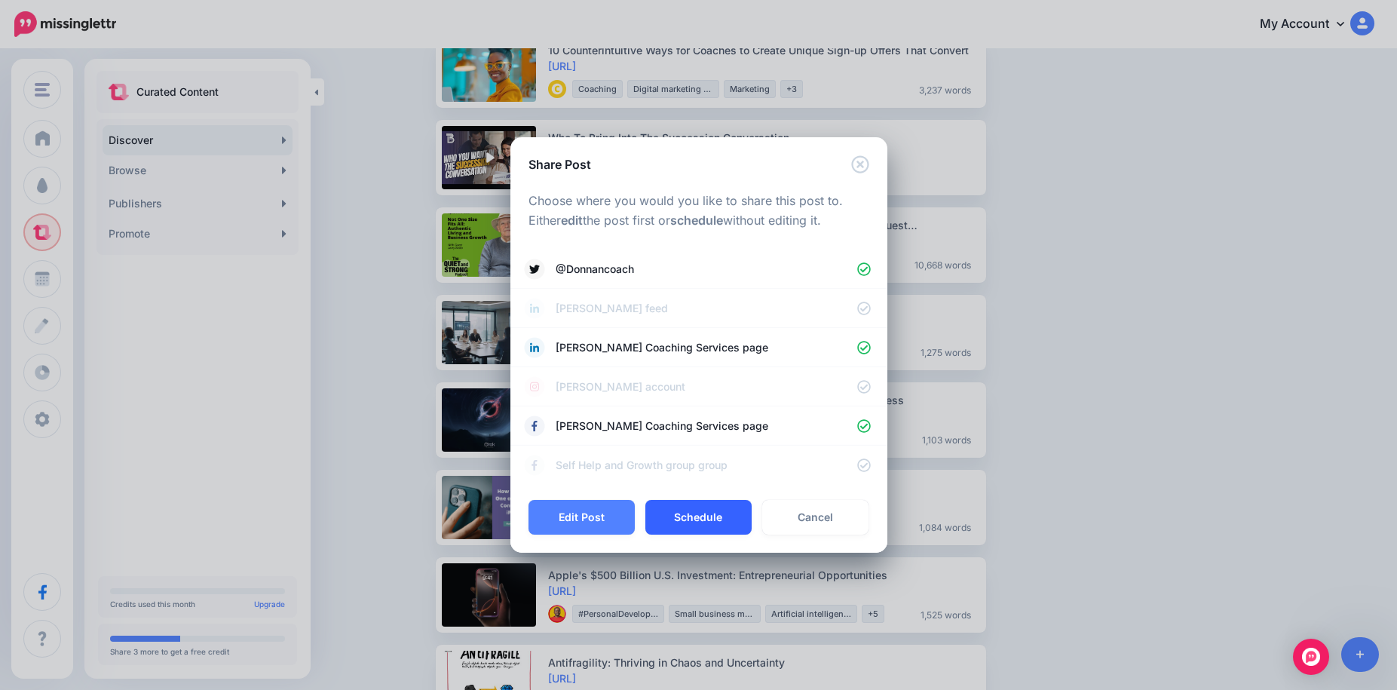
click at [720, 520] on button "Schedule" at bounding box center [698, 517] width 106 height 35
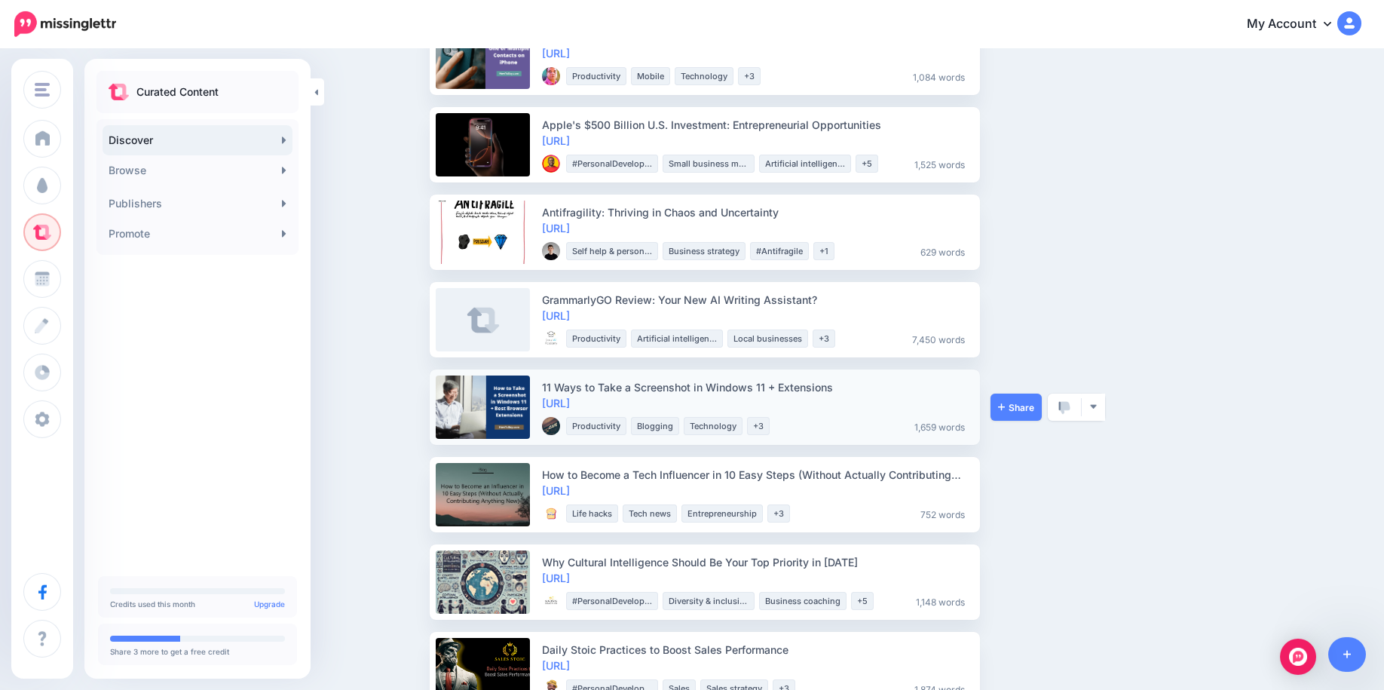
scroll to position [1153, 0]
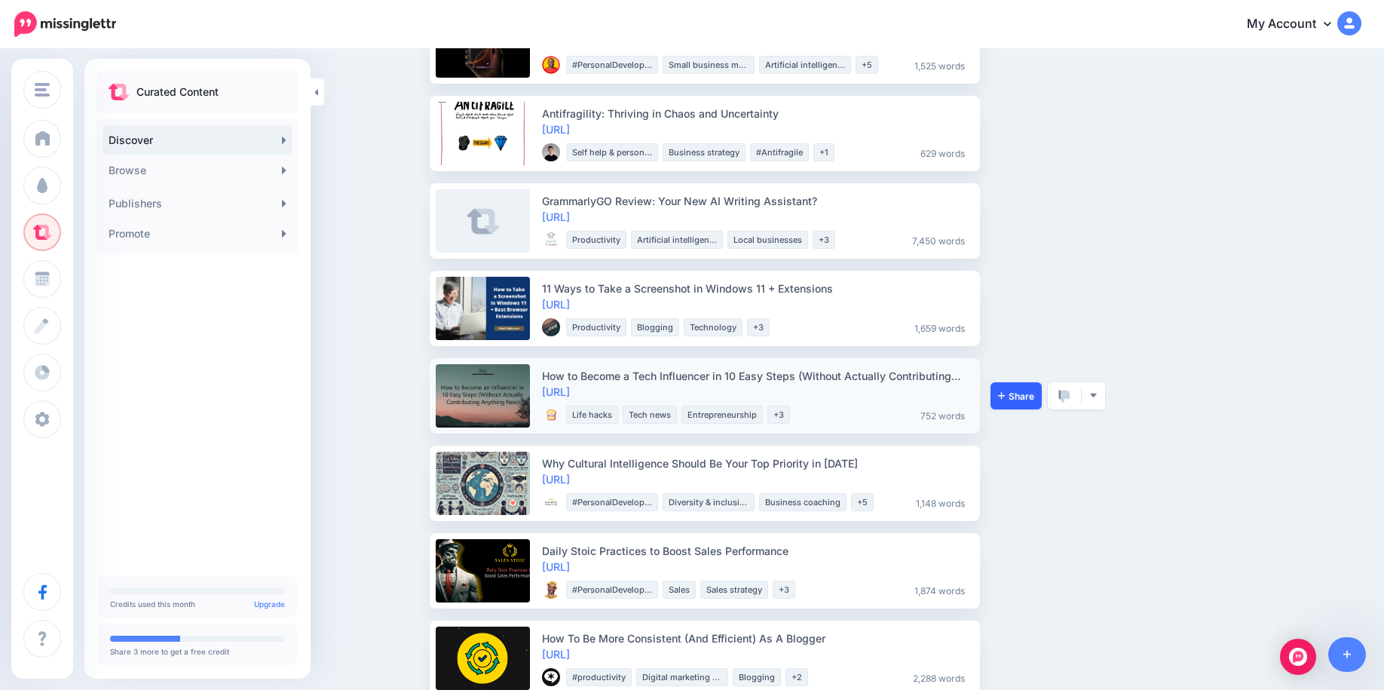
click at [1019, 404] on link "Share" at bounding box center [1016, 395] width 51 height 27
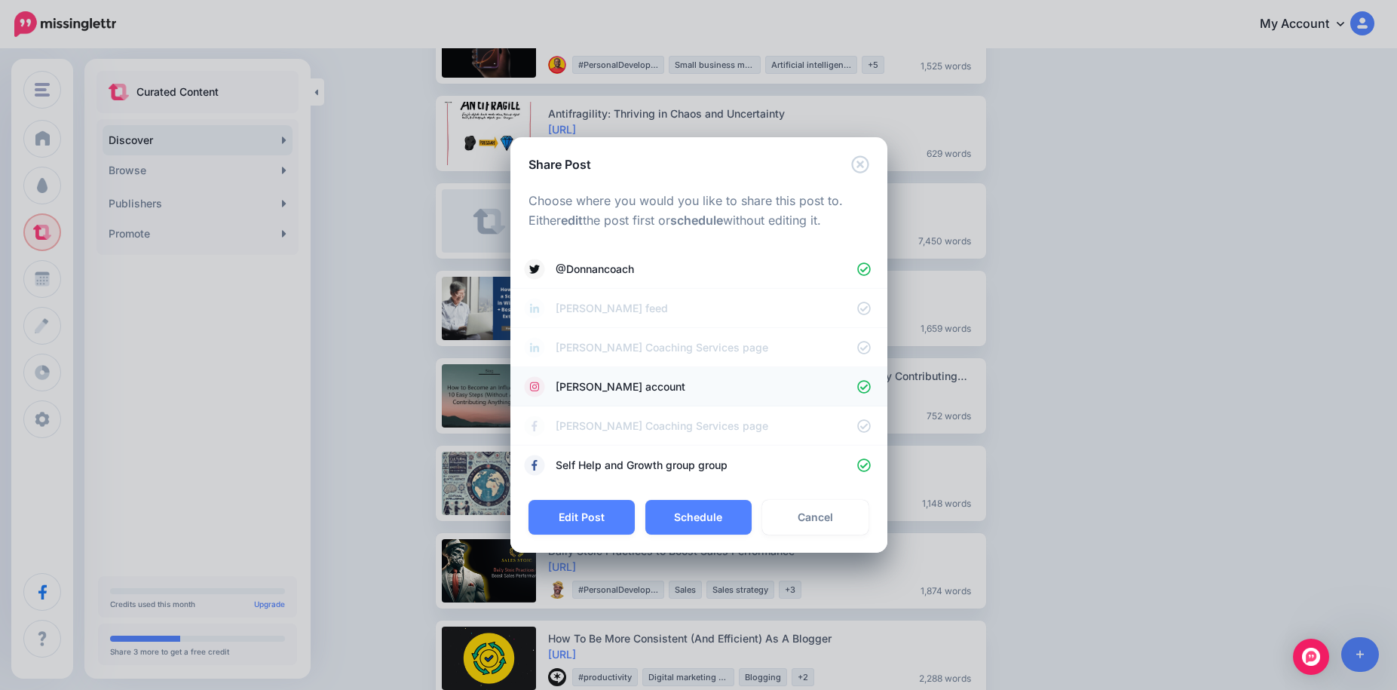
click at [615, 390] on span "[PERSON_NAME] account" at bounding box center [707, 387] width 302 height 18
click at [623, 352] on span "[PERSON_NAME] Coaching Services page" at bounding box center [707, 348] width 302 height 18
click at [627, 420] on span "[PERSON_NAME] Coaching Services page" at bounding box center [707, 426] width 302 height 18
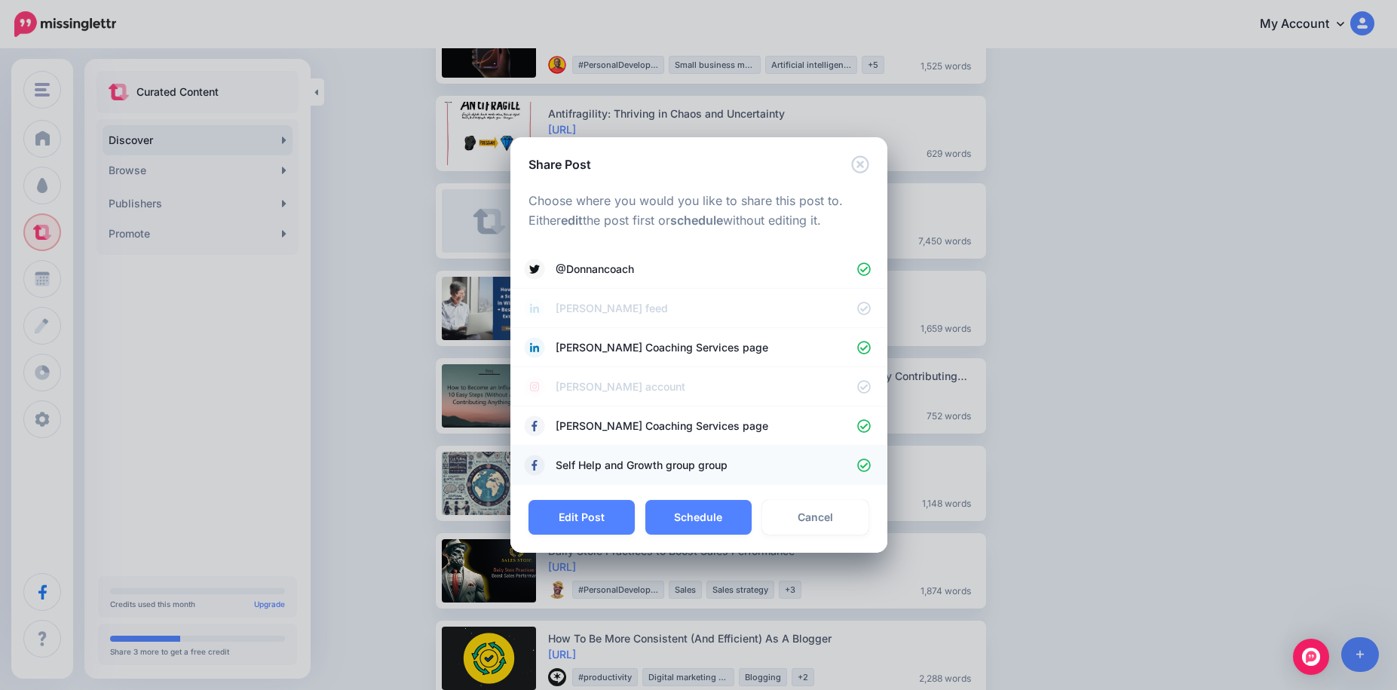
click at [623, 457] on link "Self Help and Growth group group" at bounding box center [698, 465] width 347 height 21
click at [708, 519] on button "Schedule" at bounding box center [698, 517] width 106 height 35
